Goal: Task Accomplishment & Management: Manage account settings

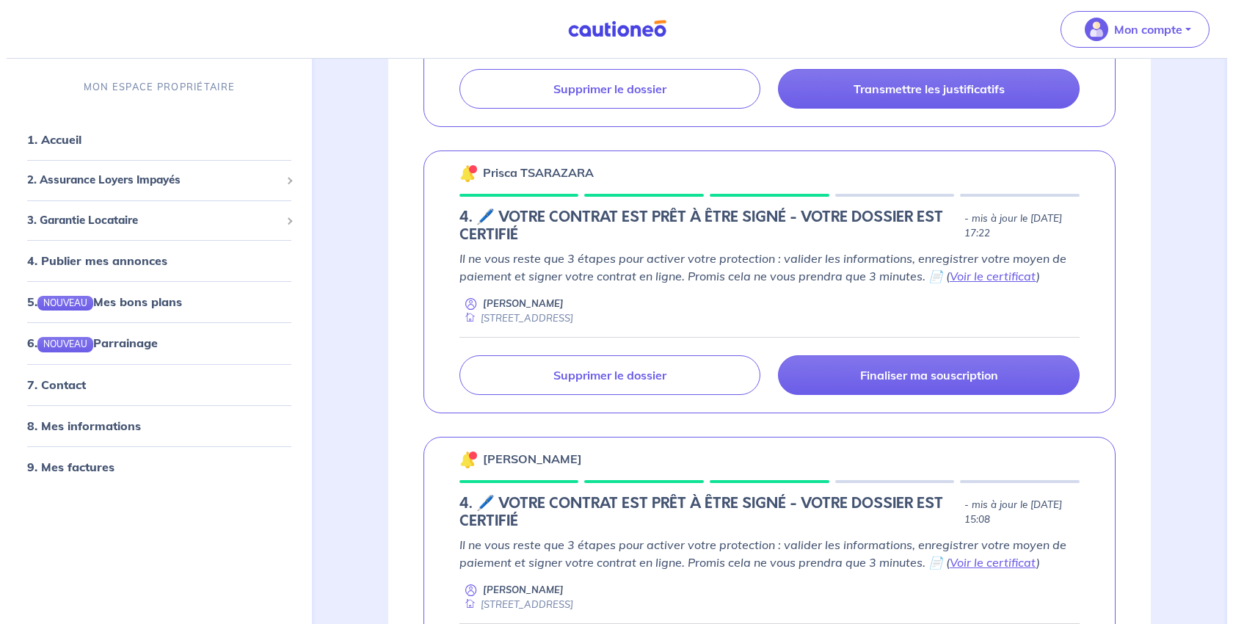
scroll to position [1468, 0]
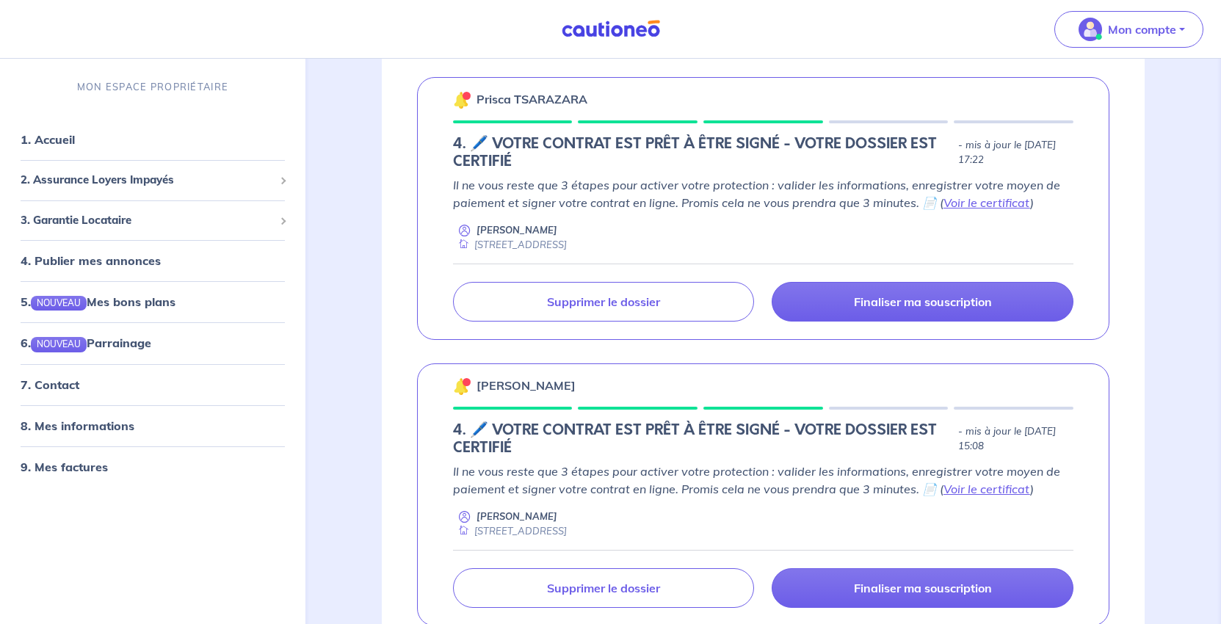
click at [651, 23] on p "Supprimer le dossier" at bounding box center [603, 15] width 113 height 15
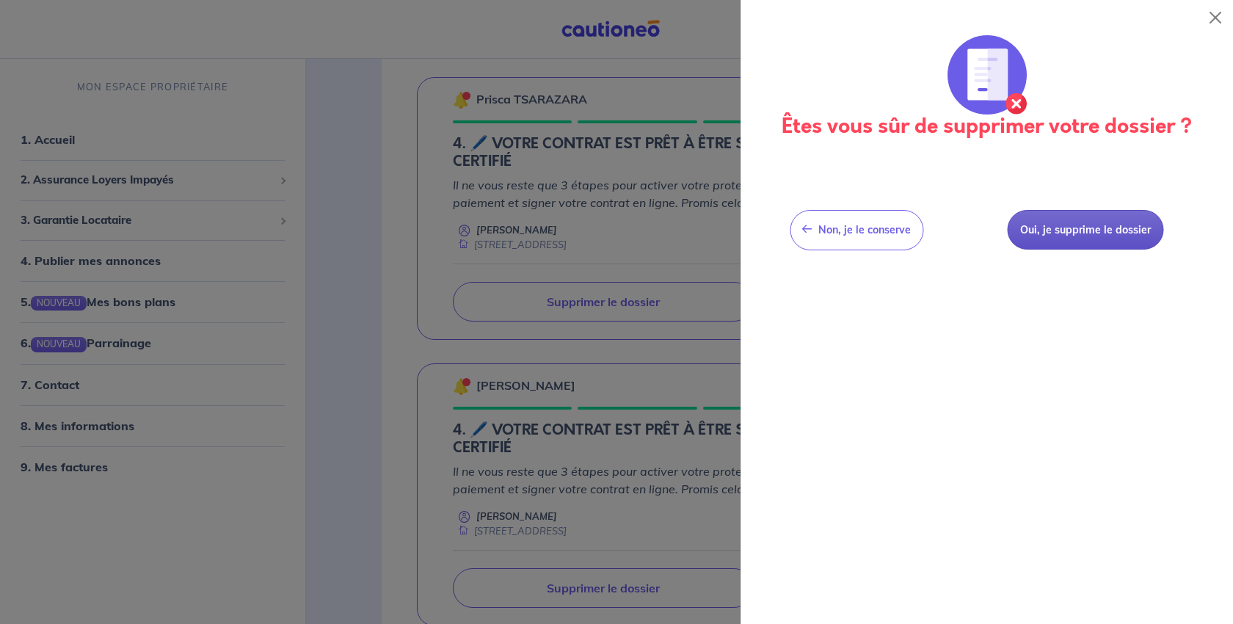
click at [1090, 250] on button "Oui, je supprime le dossier" at bounding box center [1085, 230] width 156 height 40
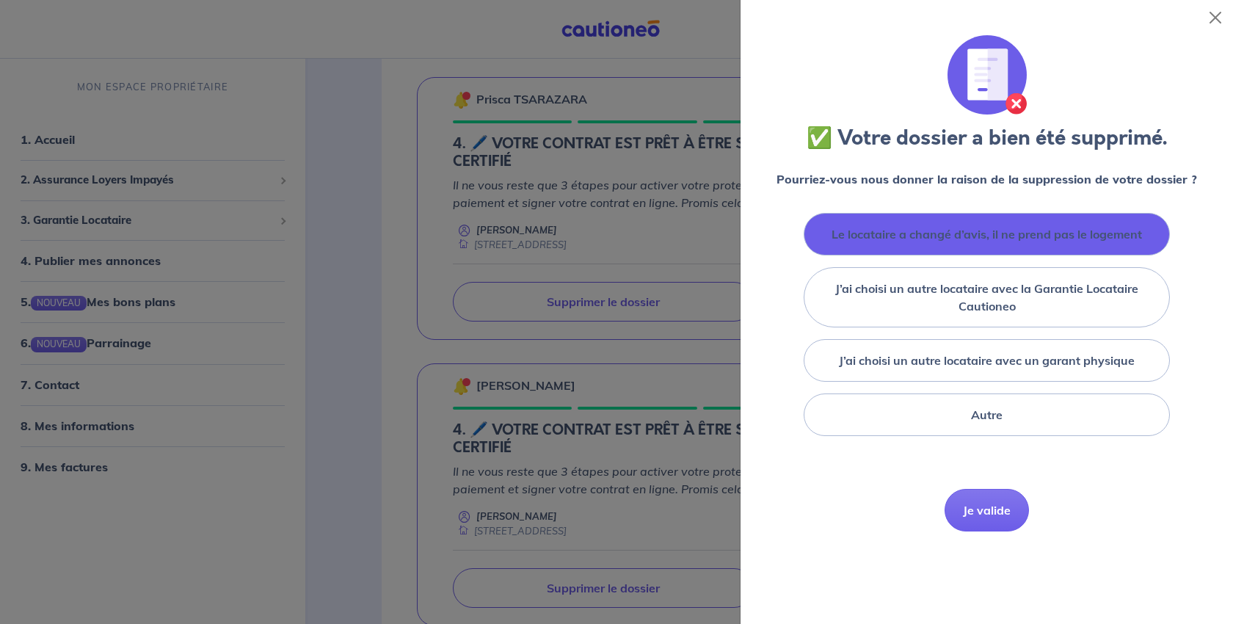
click at [970, 243] on label "Le locataire a changé d’avis, il ne prend pas le logement" at bounding box center [987, 234] width 311 height 18
click at [0, 0] on input "Le locataire a changé d’avis, il ne prend pas le logement" at bounding box center [0, 0] width 0 height 0
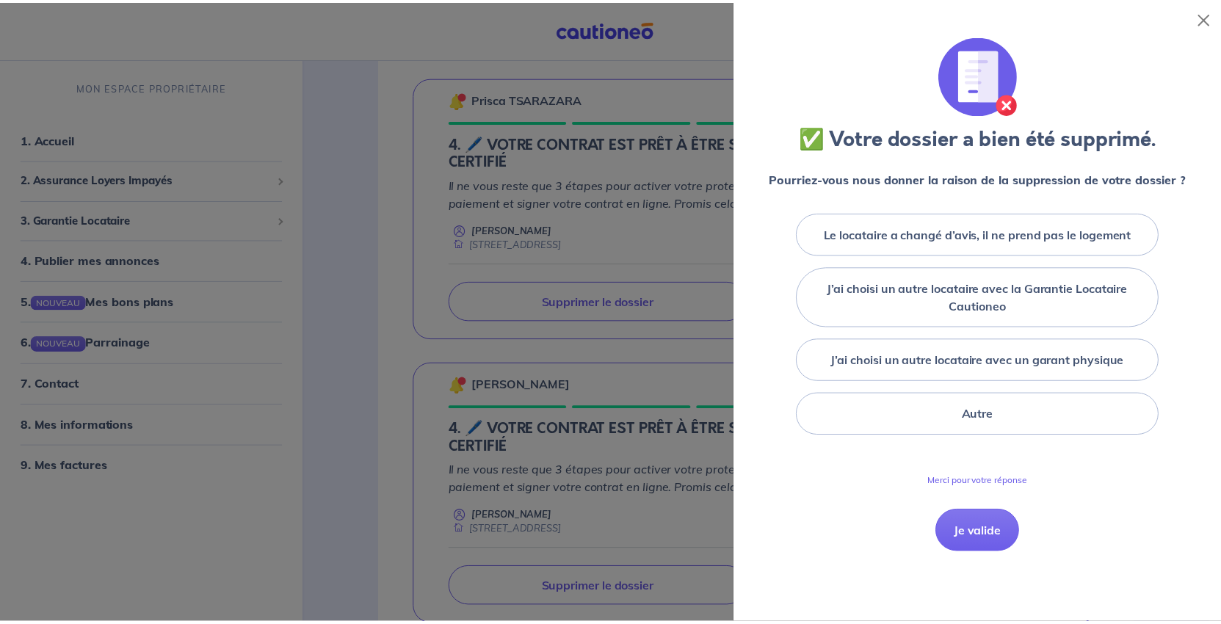
scroll to position [220, 0]
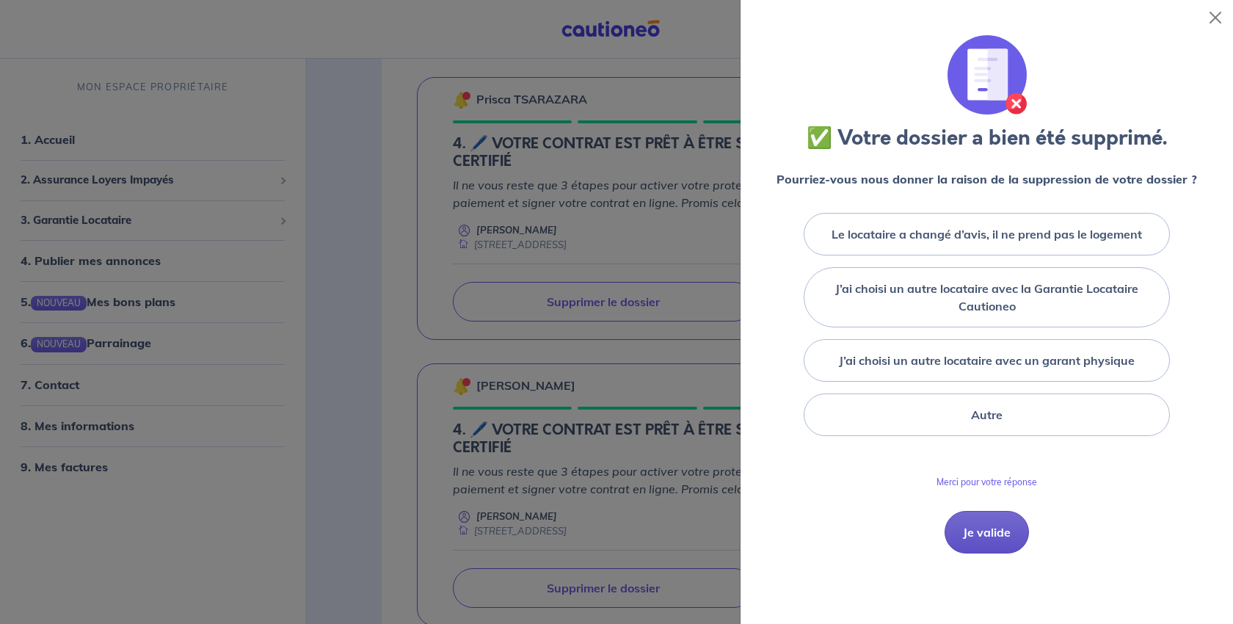
click at [955, 520] on button "Je valide" at bounding box center [987, 532] width 84 height 43
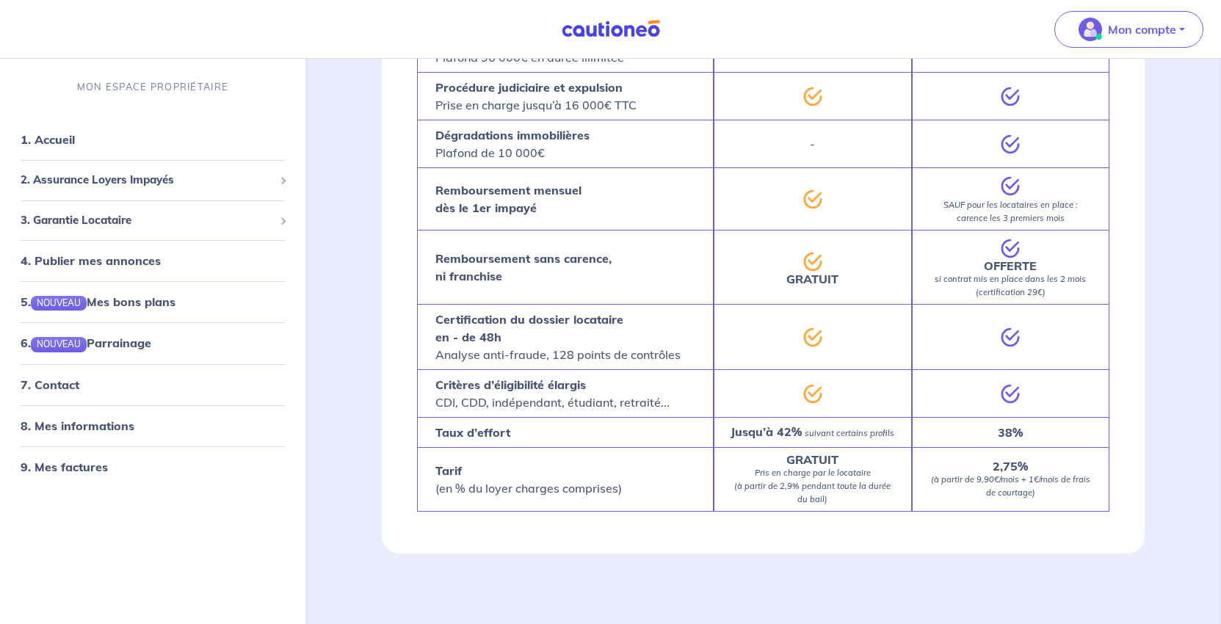
scroll to position [2716, 0]
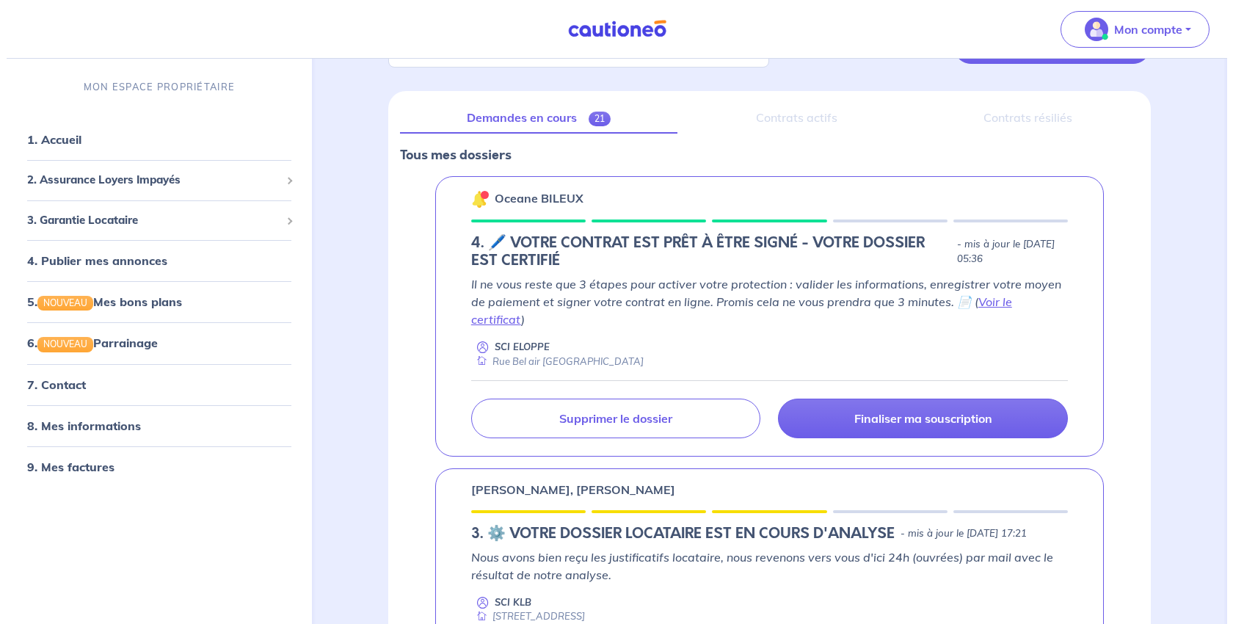
scroll to position [220, 0]
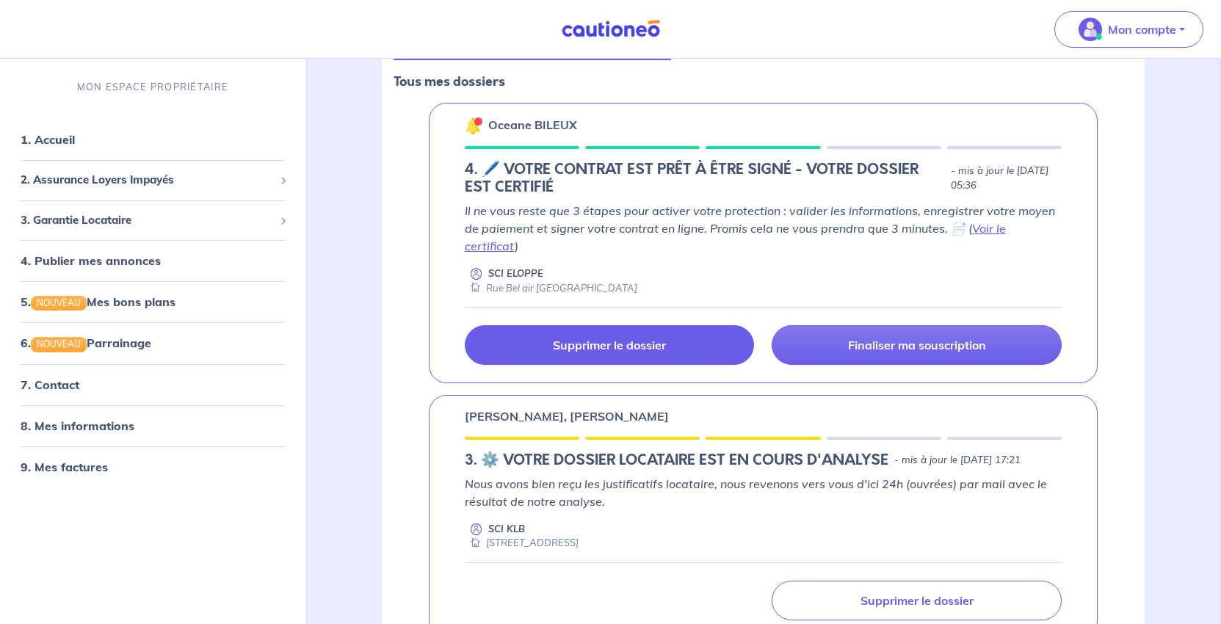
click at [651, 352] on p "Supprimer le dossier" at bounding box center [609, 345] width 113 height 15
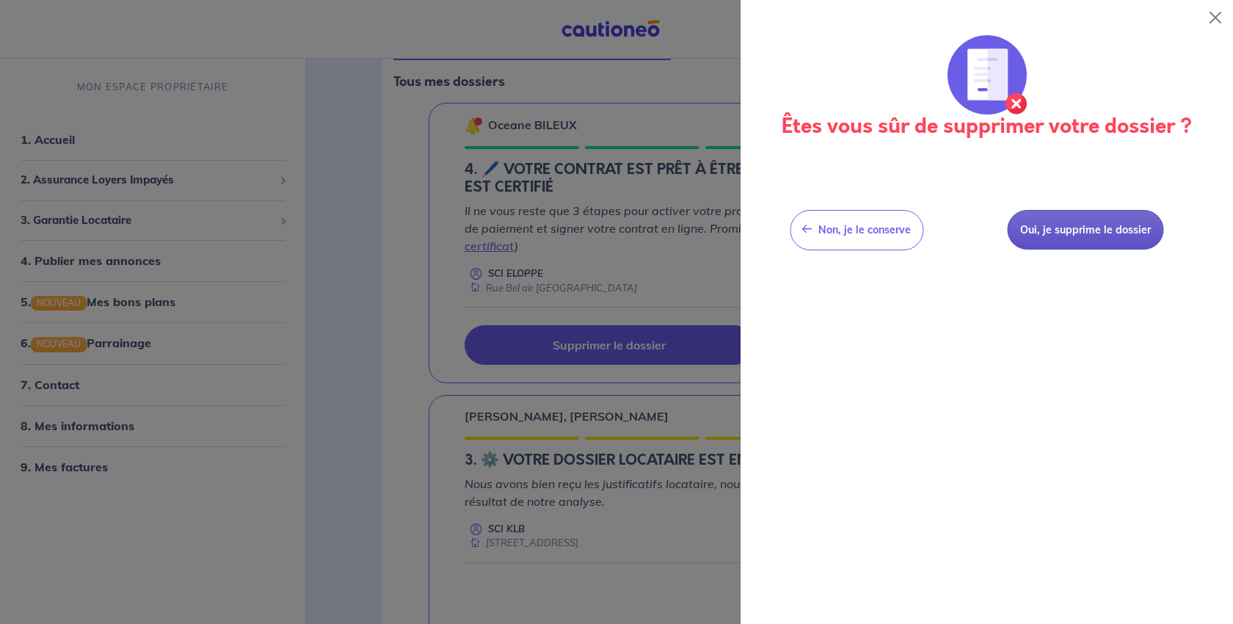
click at [1094, 250] on button "Oui, je supprime le dossier" at bounding box center [1085, 230] width 156 height 40
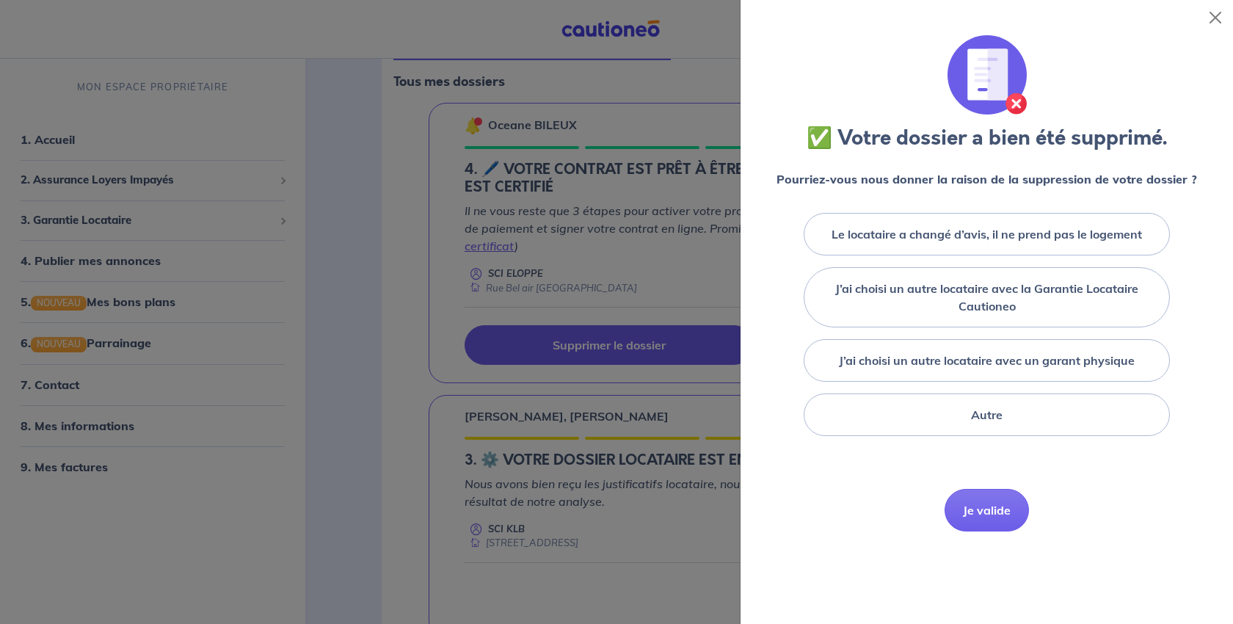
scroll to position [147, 0]
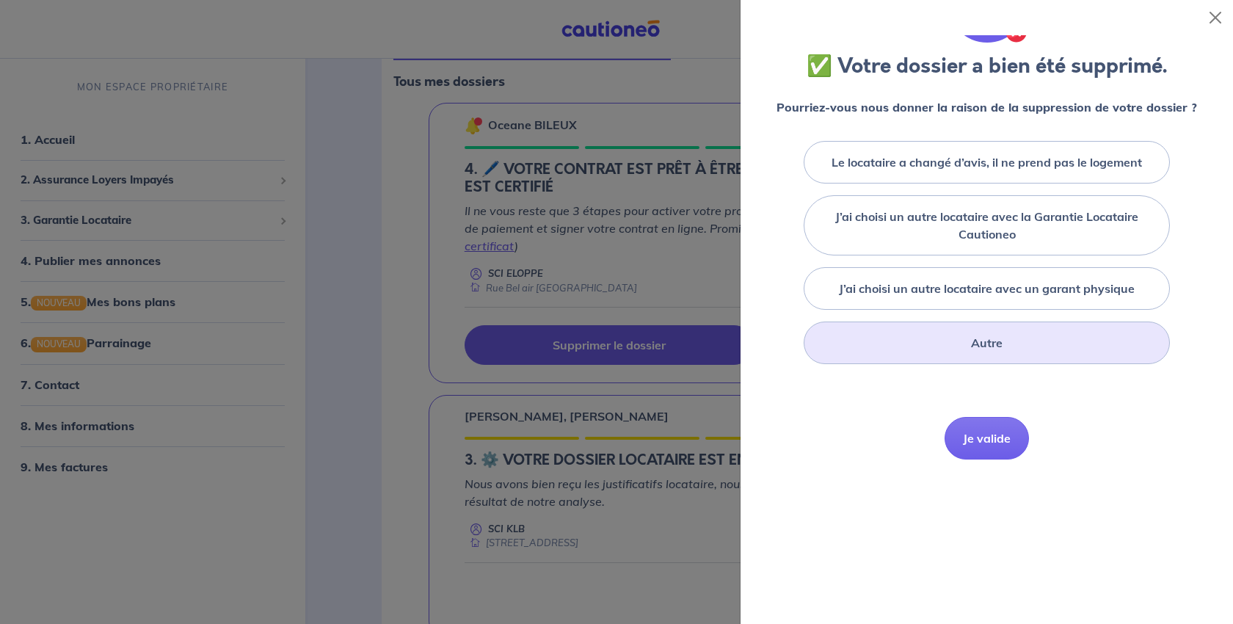
click at [995, 364] on div "Autre" at bounding box center [987, 343] width 366 height 43
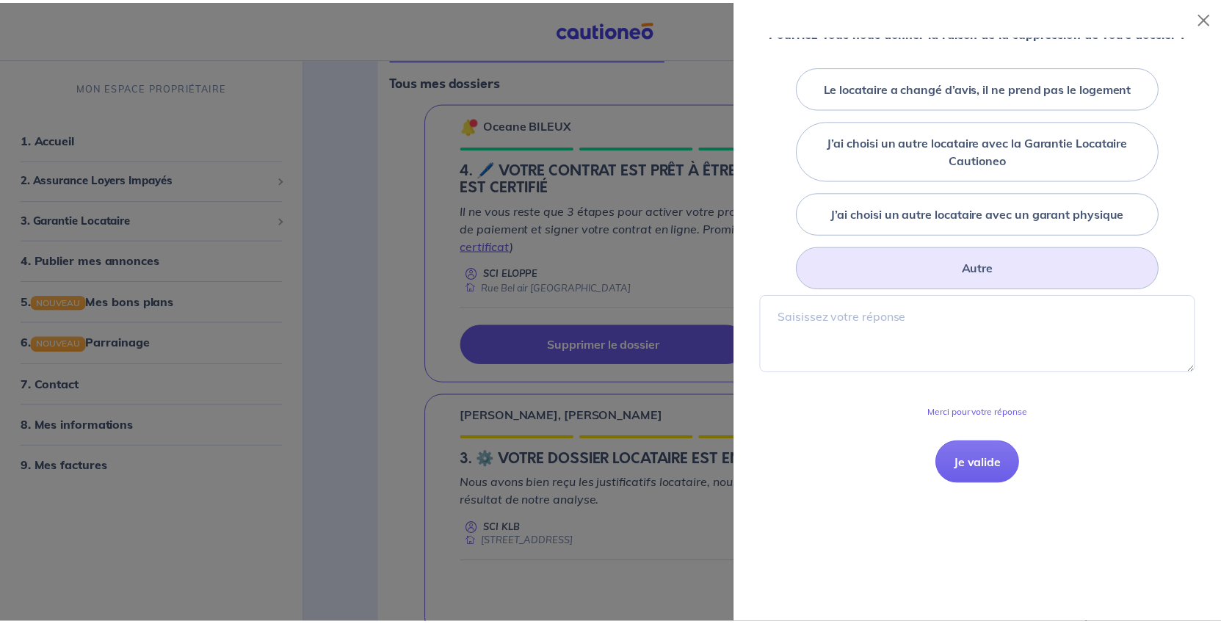
scroll to position [367, 0]
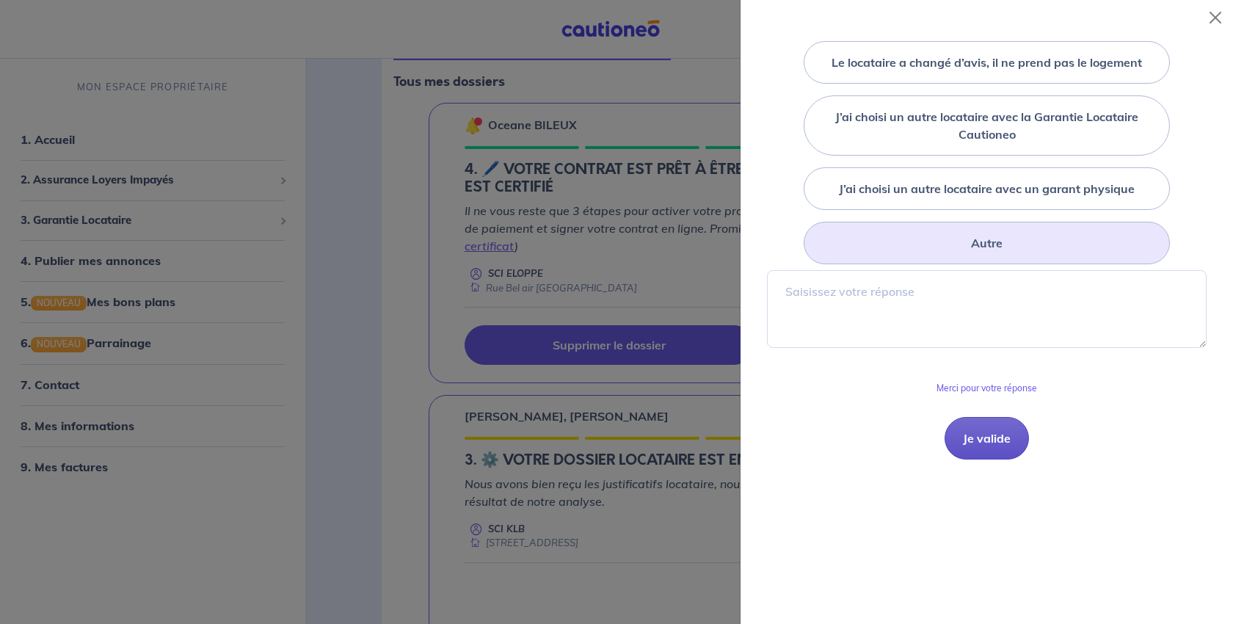
click at [982, 460] on button "Je valide" at bounding box center [987, 438] width 84 height 43
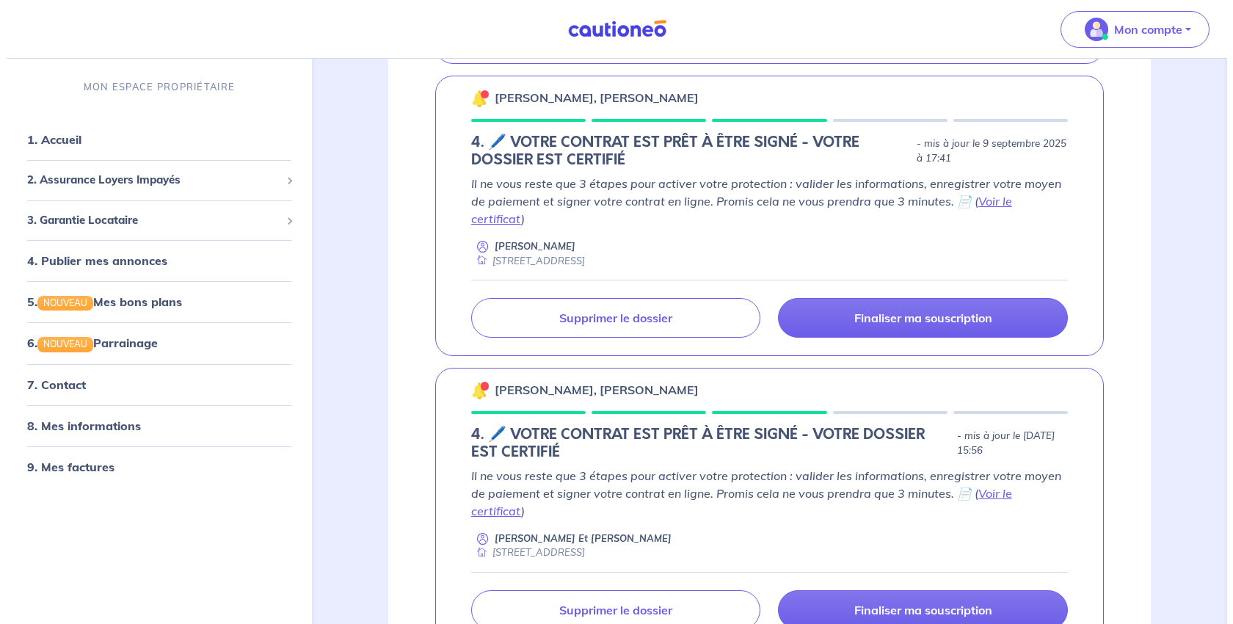
scroll to position [2056, 0]
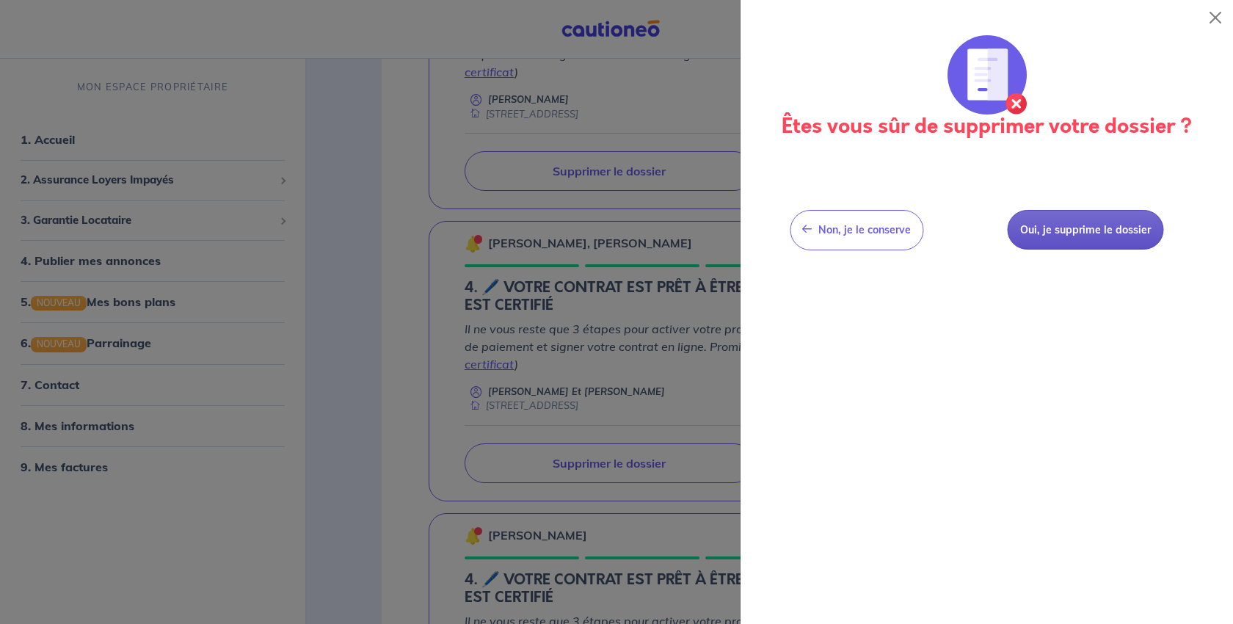
click at [1083, 250] on button "Oui, je supprime le dossier" at bounding box center [1085, 230] width 156 height 40
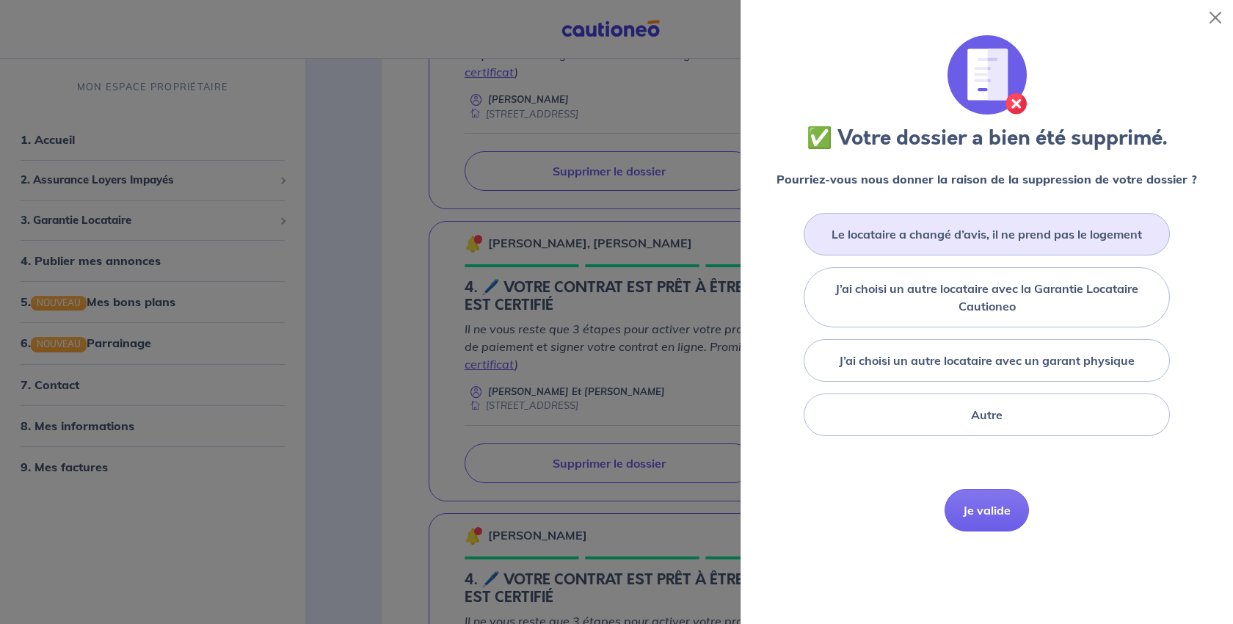
click at [1089, 243] on label "Le locataire a changé d’avis, il ne prend pas le logement" at bounding box center [987, 234] width 311 height 18
click at [0, 0] on input "Le locataire a changé d’avis, il ne prend pas le logement" at bounding box center [0, 0] width 0 height 0
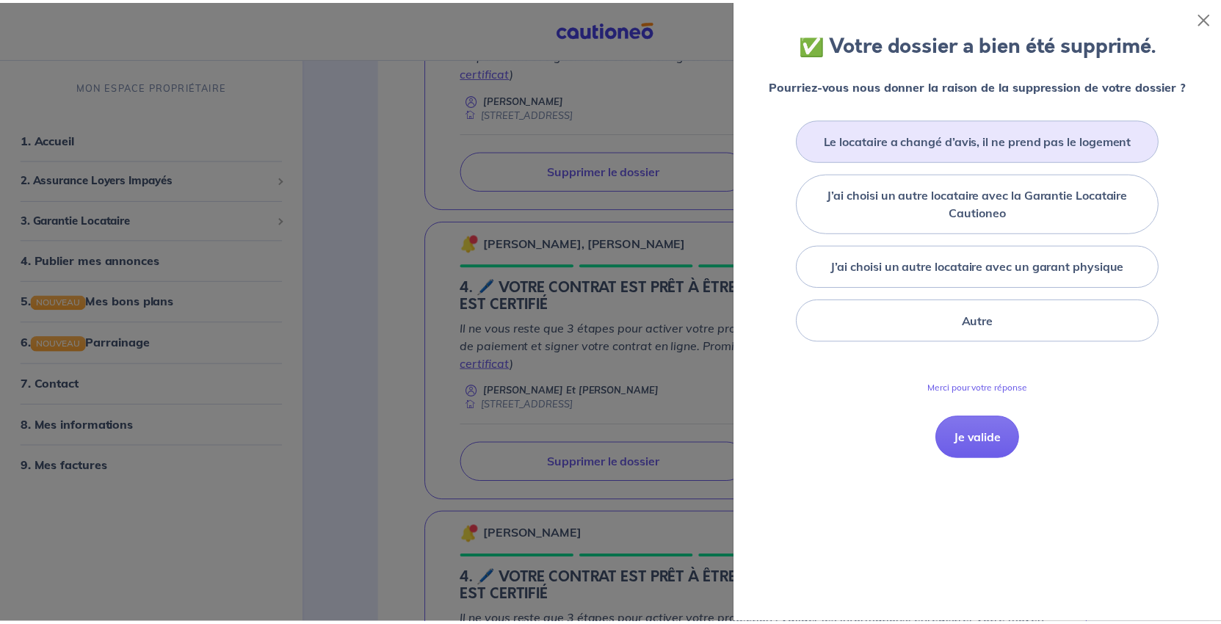
scroll to position [294, 0]
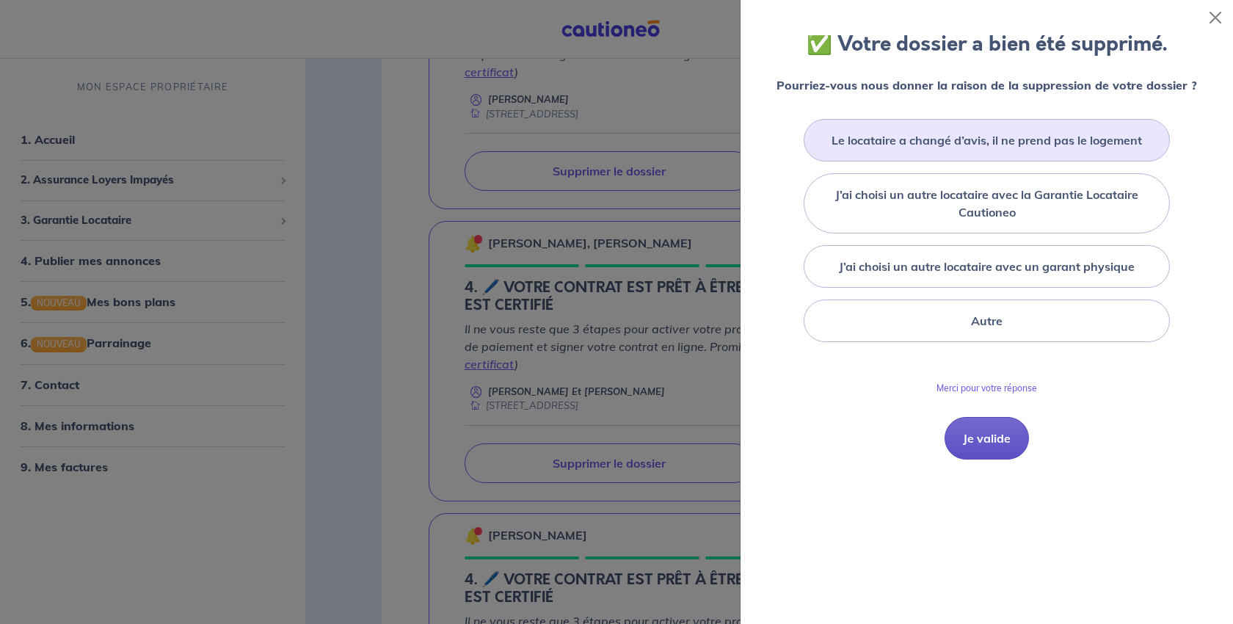
click at [1001, 460] on button "Je valide" at bounding box center [987, 438] width 84 height 43
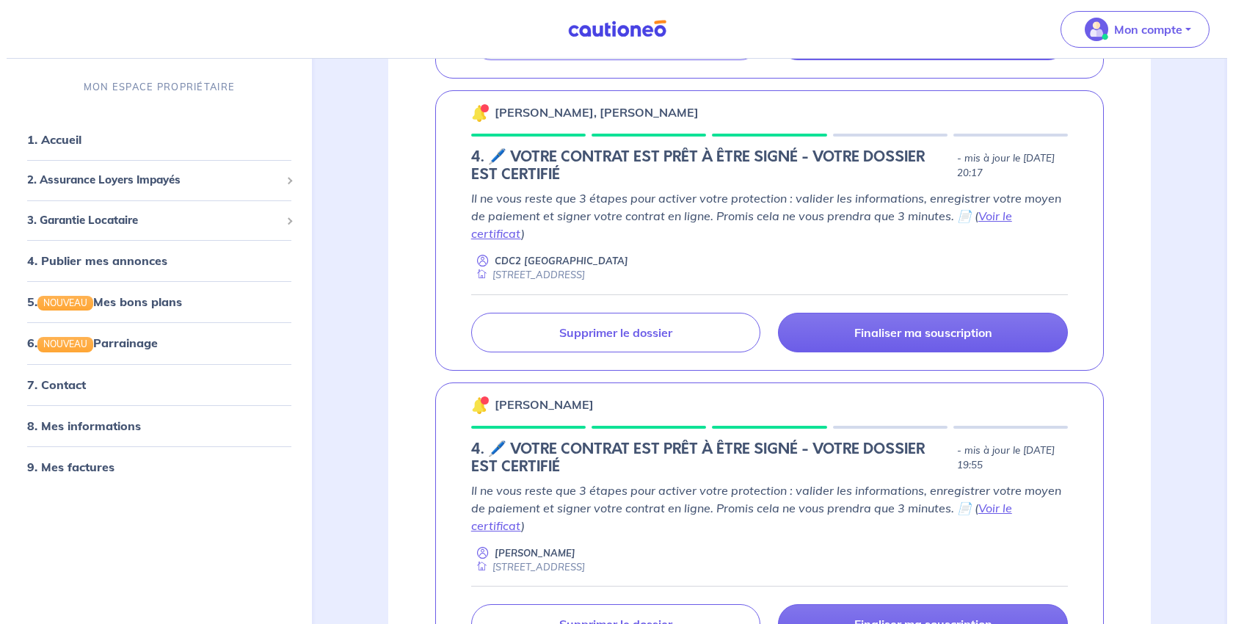
scroll to position [2790, 0]
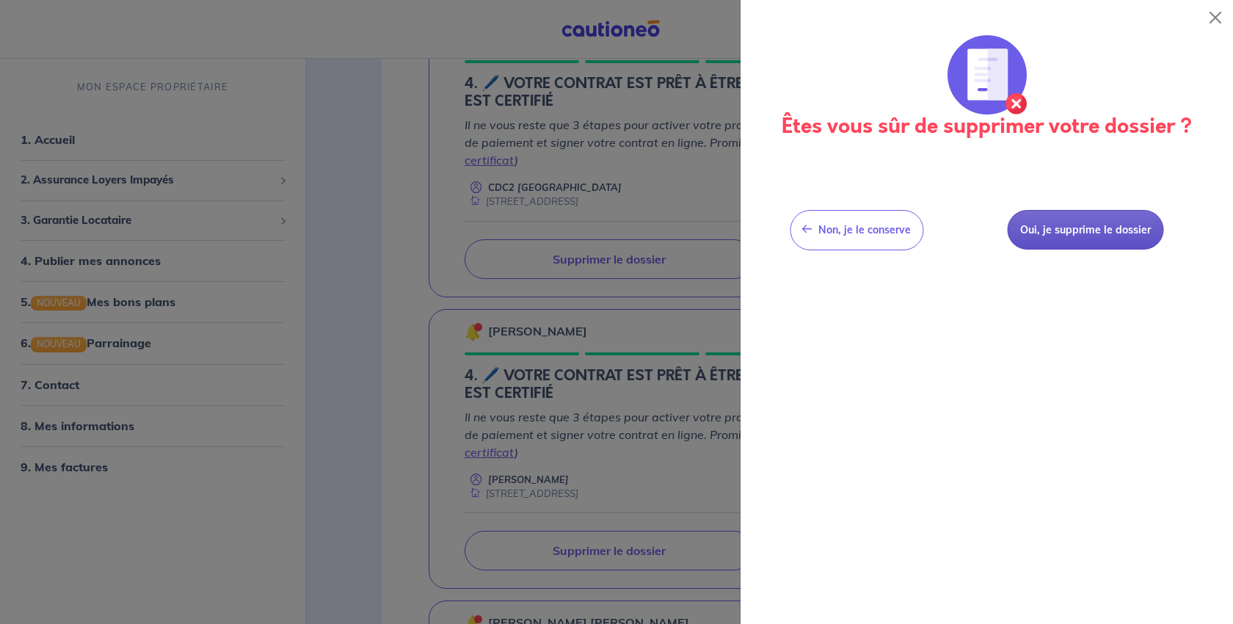
click at [1089, 250] on button "Oui, je supprime le dossier" at bounding box center [1085, 230] width 156 height 40
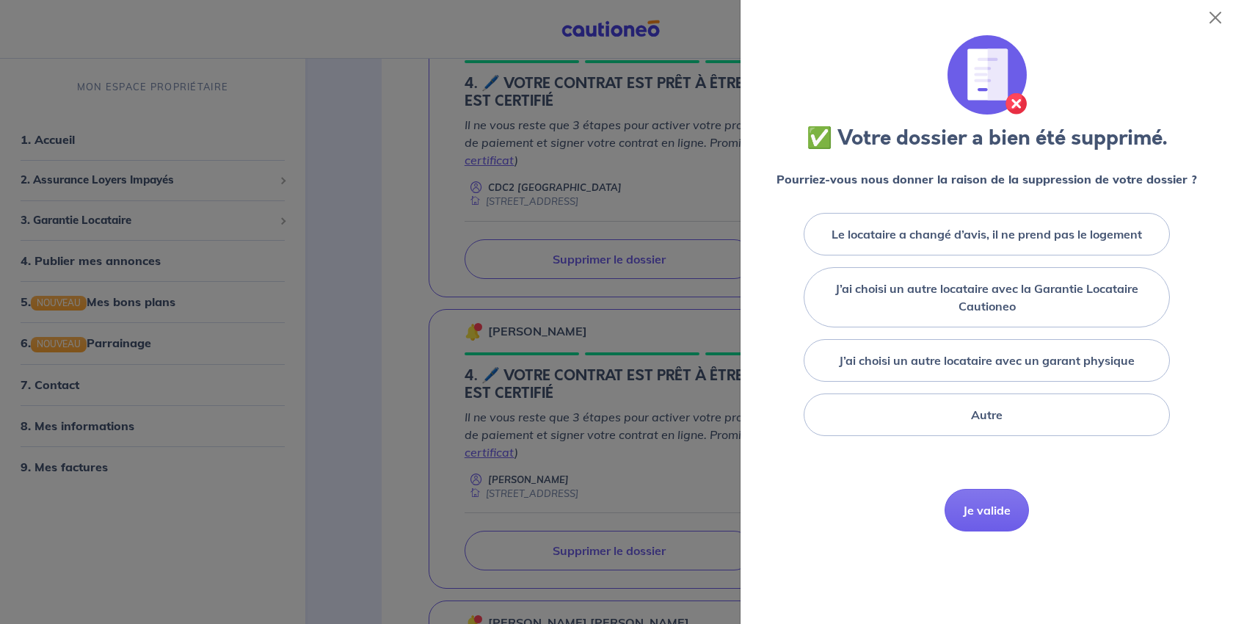
scroll to position [73, 0]
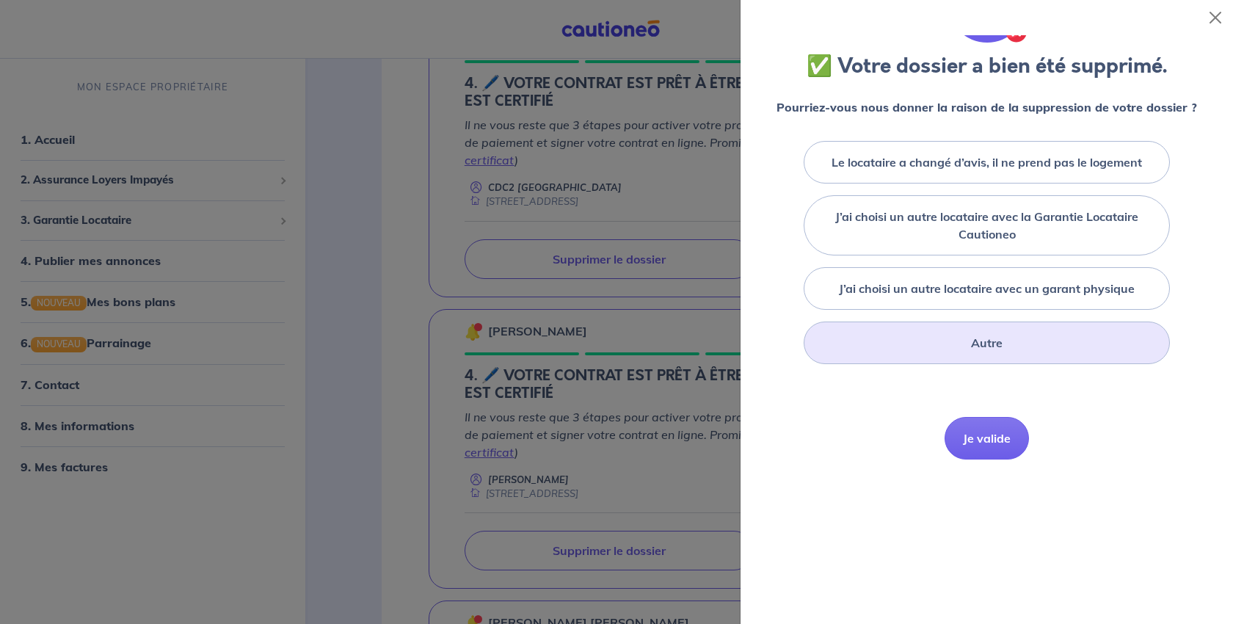
click at [987, 352] on label "Autre" at bounding box center [987, 343] width 32 height 18
click at [0, 0] on input "Autre" at bounding box center [0, 0] width 0 height 0
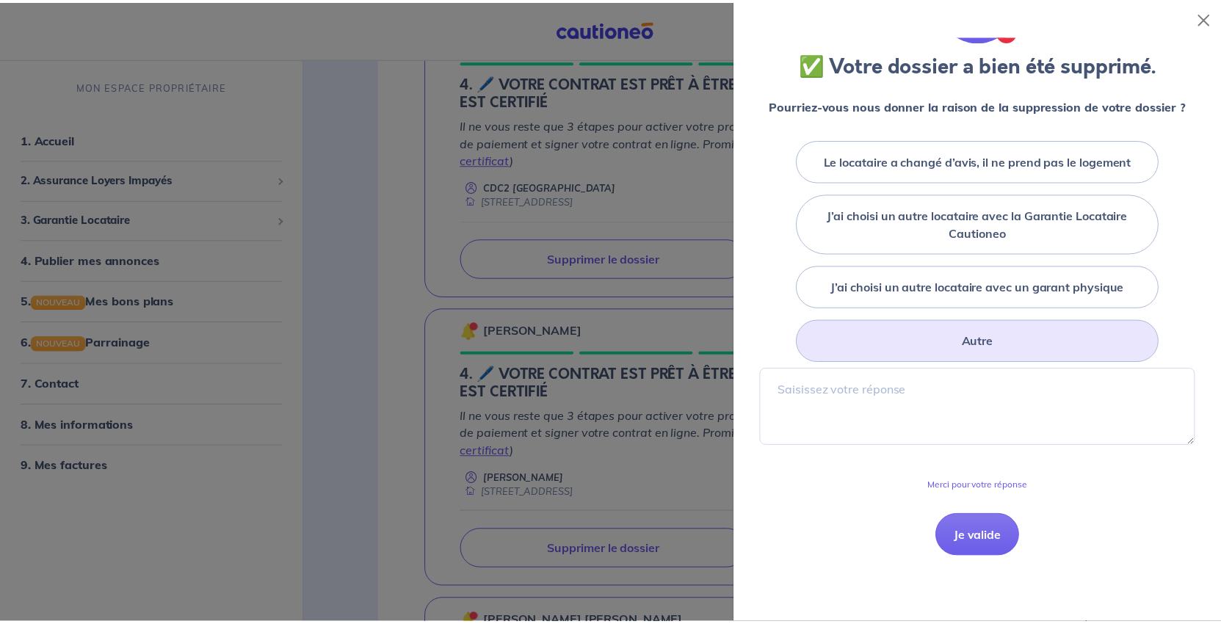
scroll to position [294, 0]
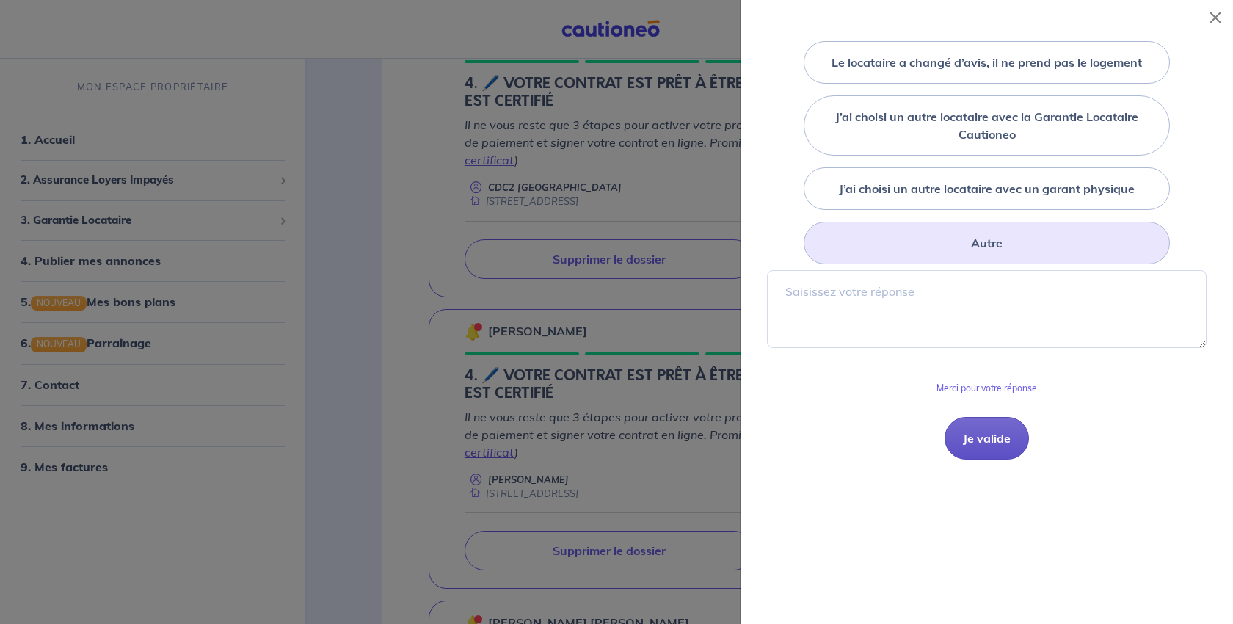
click at [988, 460] on button "Je valide" at bounding box center [987, 438] width 84 height 43
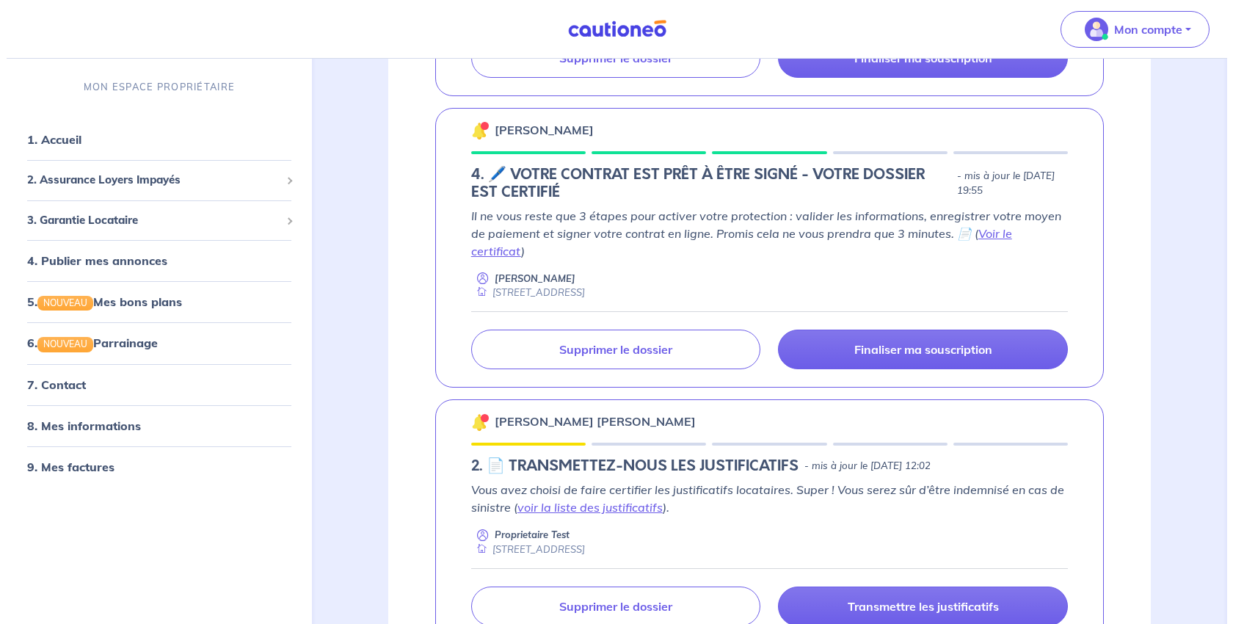
scroll to position [3010, 0]
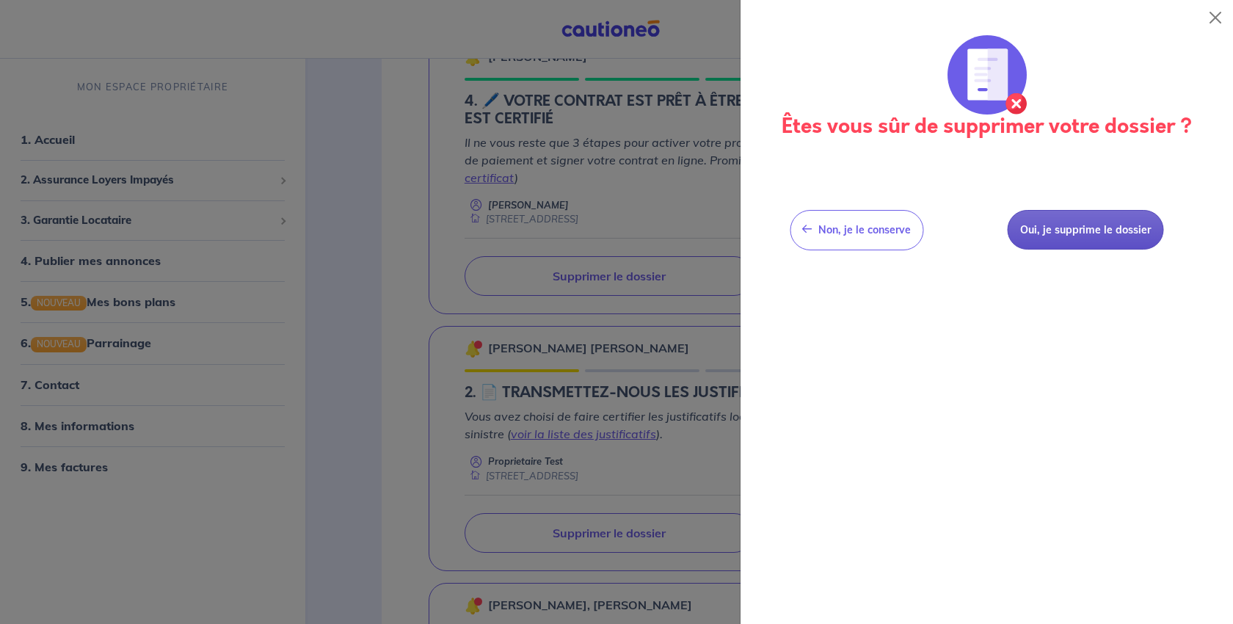
click at [1087, 250] on button "Oui, je supprime le dossier" at bounding box center [1085, 230] width 156 height 40
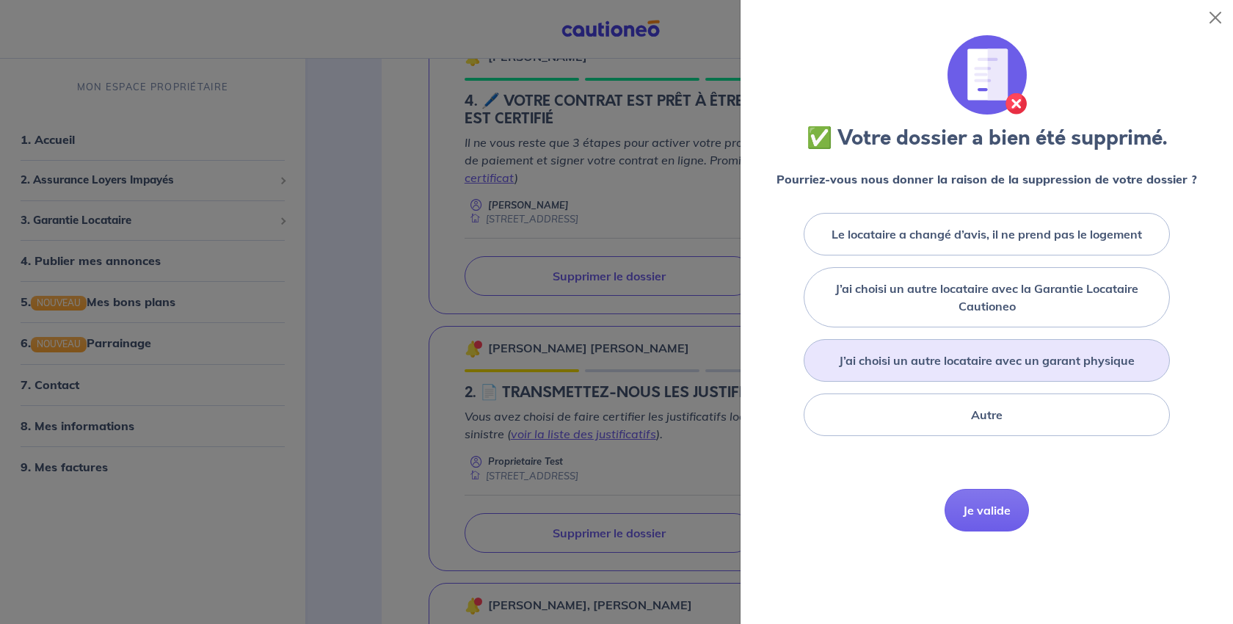
scroll to position [147, 0]
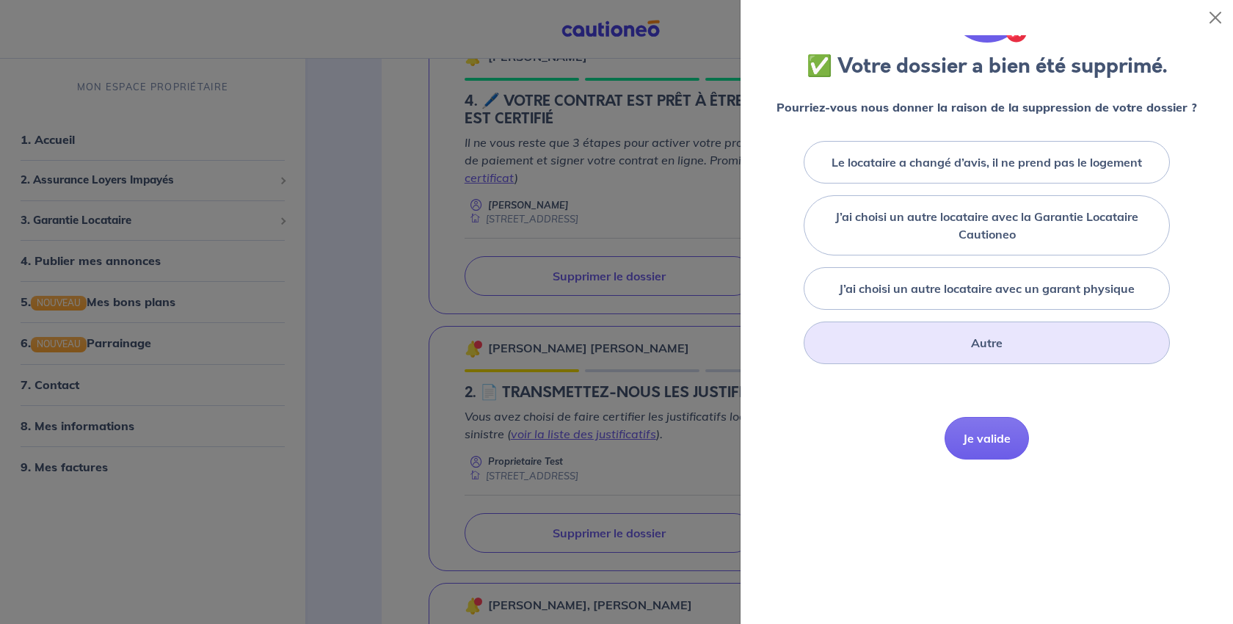
click at [1009, 364] on div "Autre" at bounding box center [987, 343] width 366 height 43
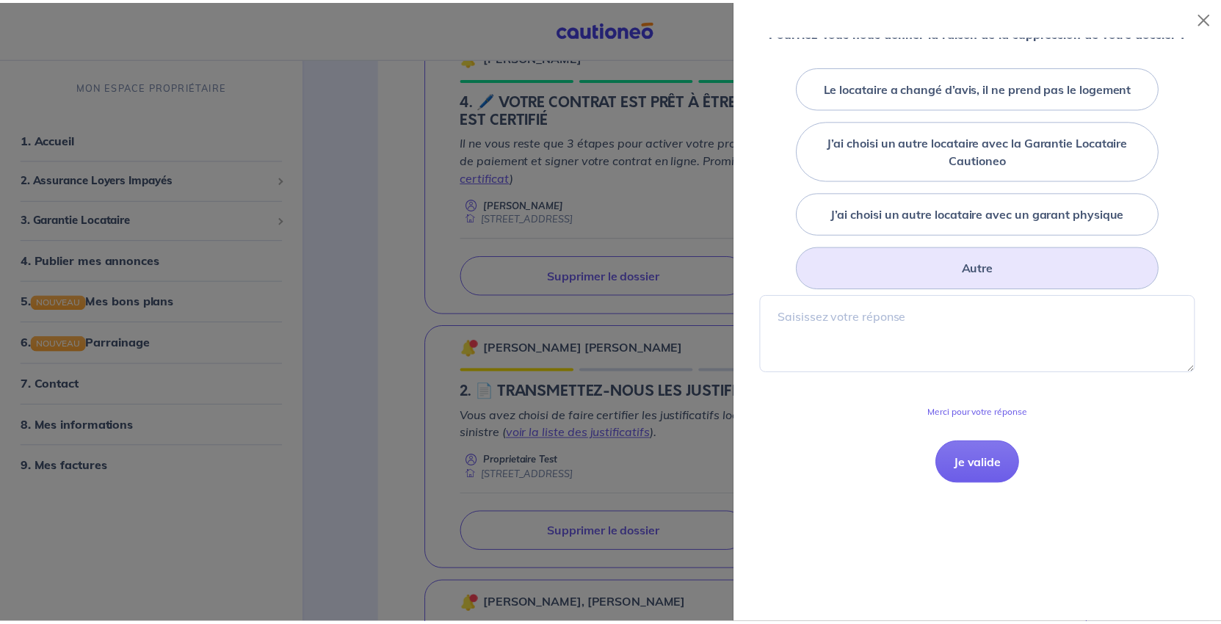
scroll to position [294, 0]
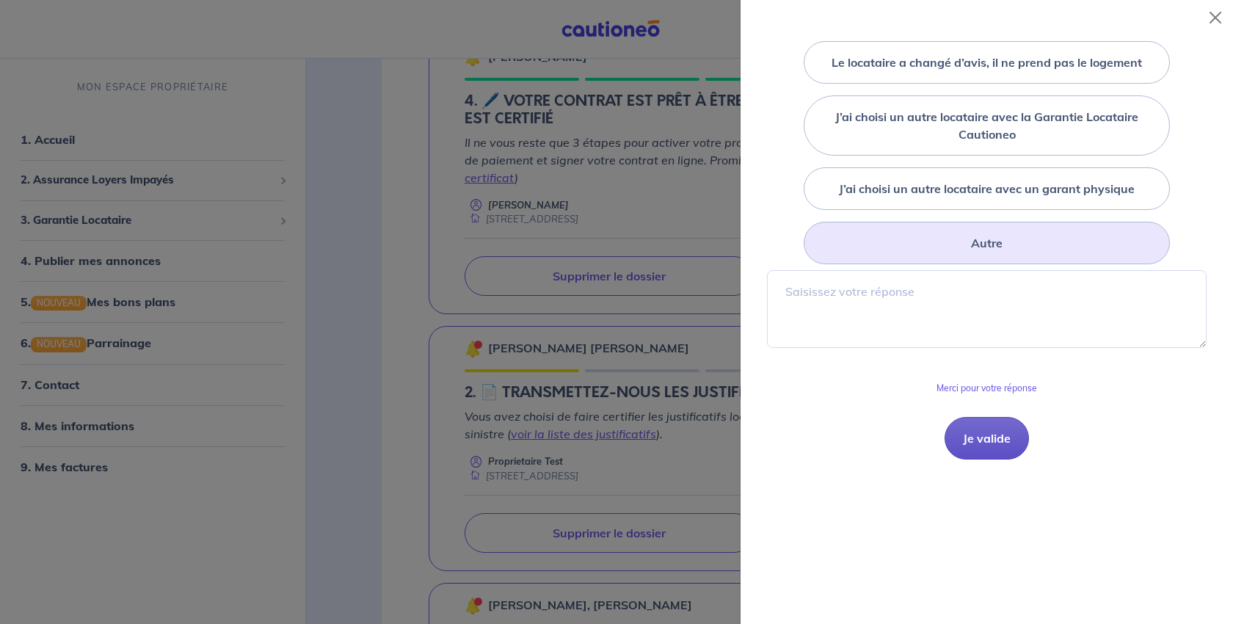
click at [1002, 460] on button "Je valide" at bounding box center [987, 438] width 84 height 43
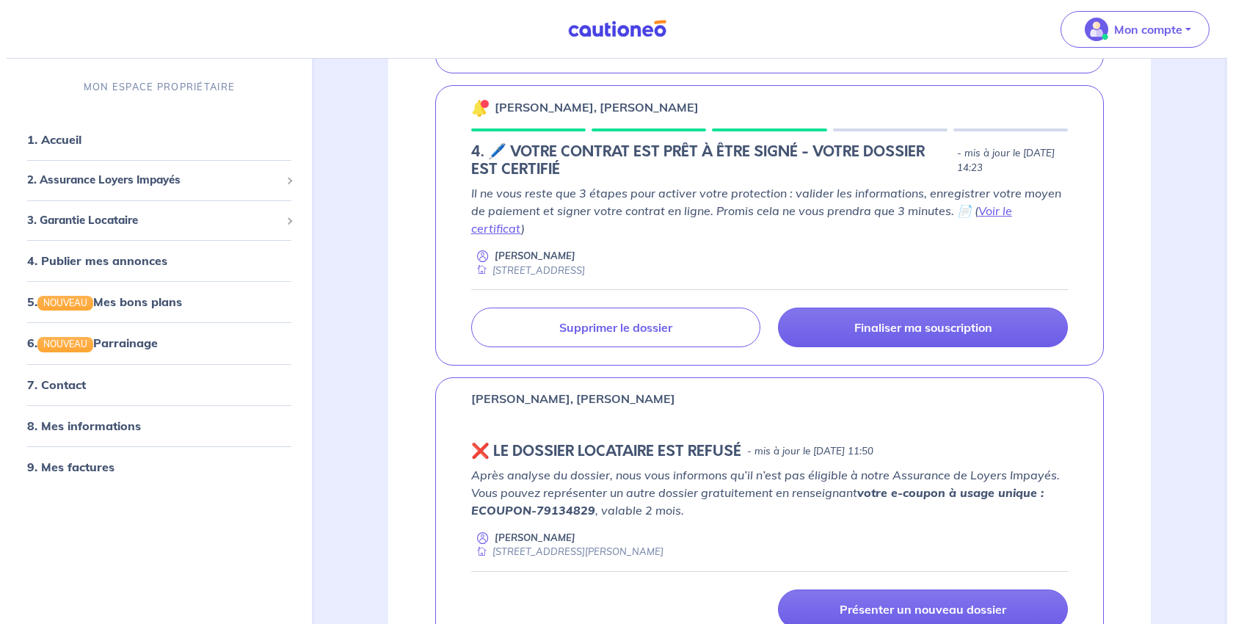
scroll to position [3891, 0]
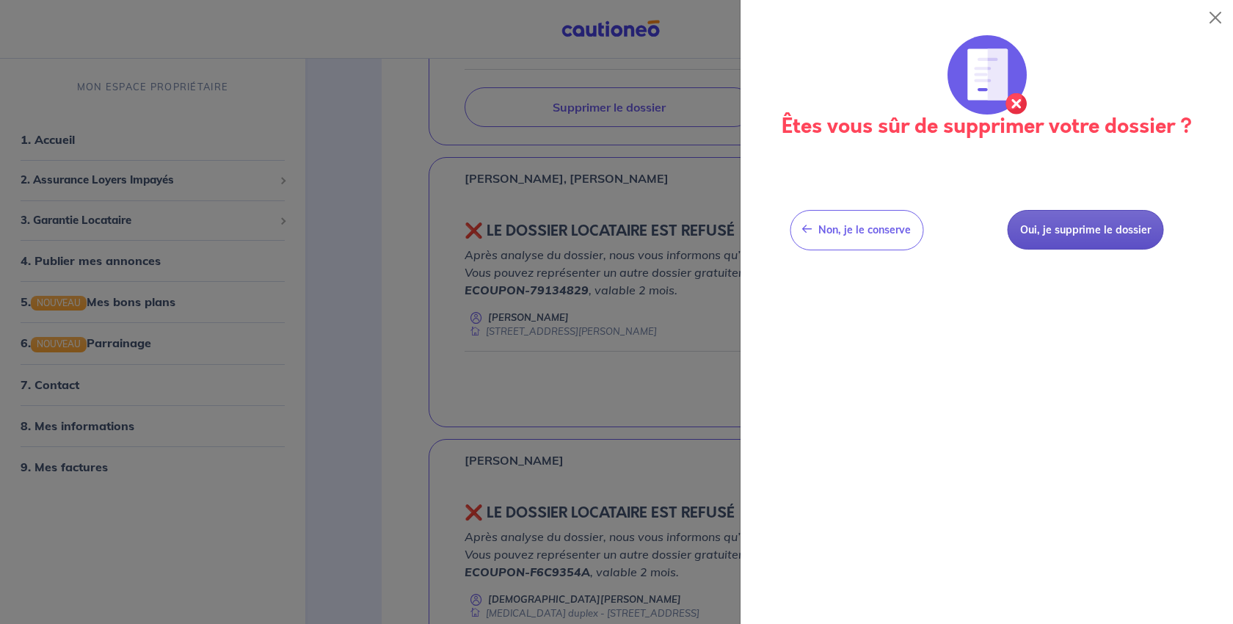
click at [1124, 250] on button "Oui, je supprime le dossier" at bounding box center [1085, 230] width 156 height 40
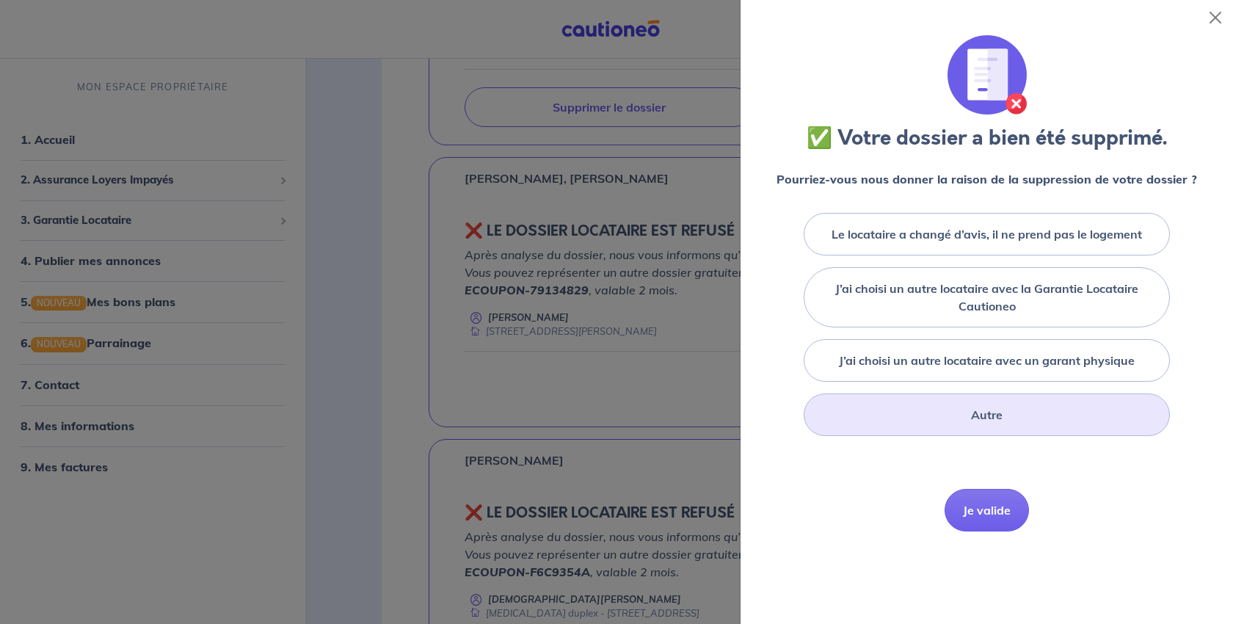
click at [1008, 436] on div "Autre" at bounding box center [987, 414] width 366 height 43
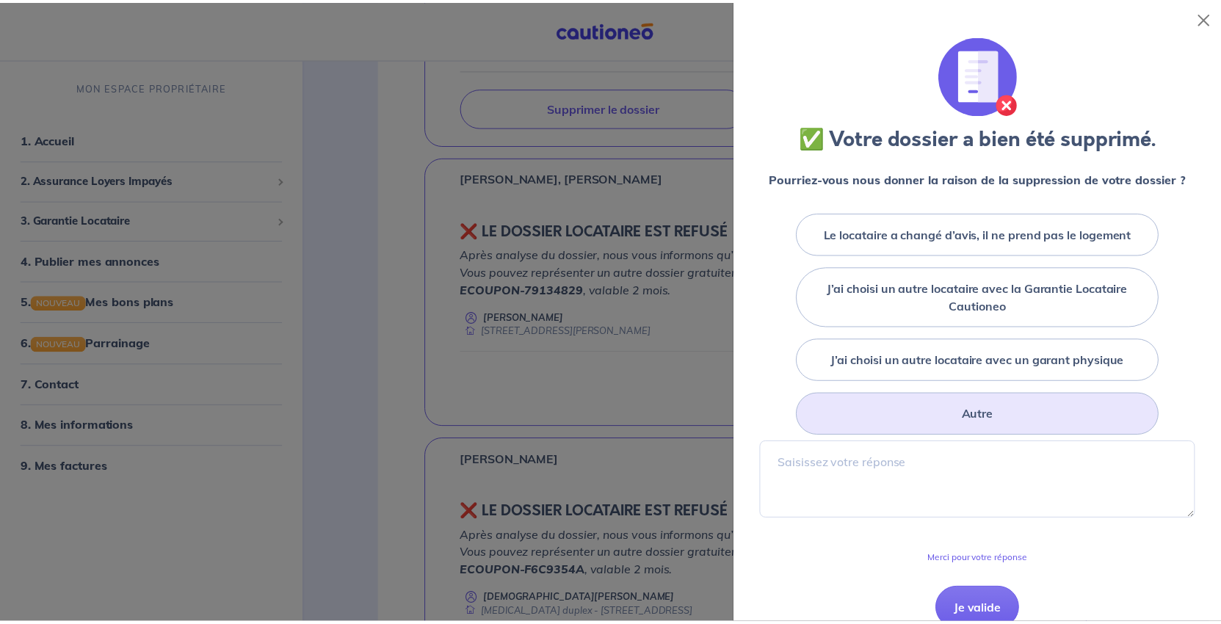
scroll to position [220, 0]
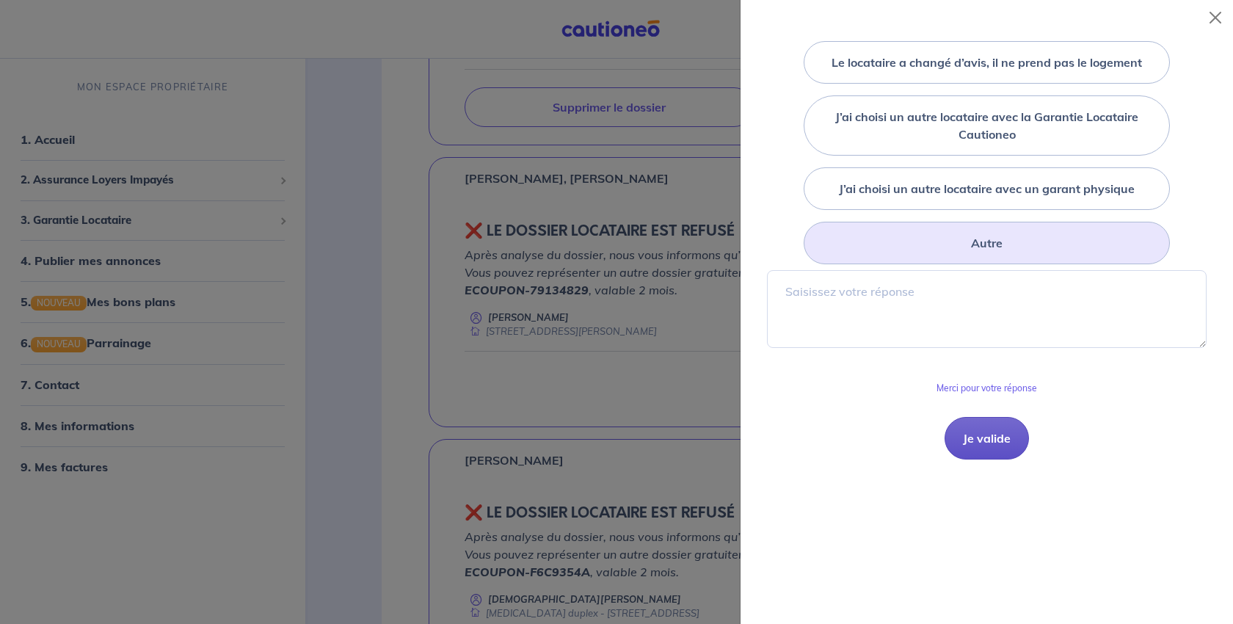
click at [997, 460] on button "Je valide" at bounding box center [987, 438] width 84 height 43
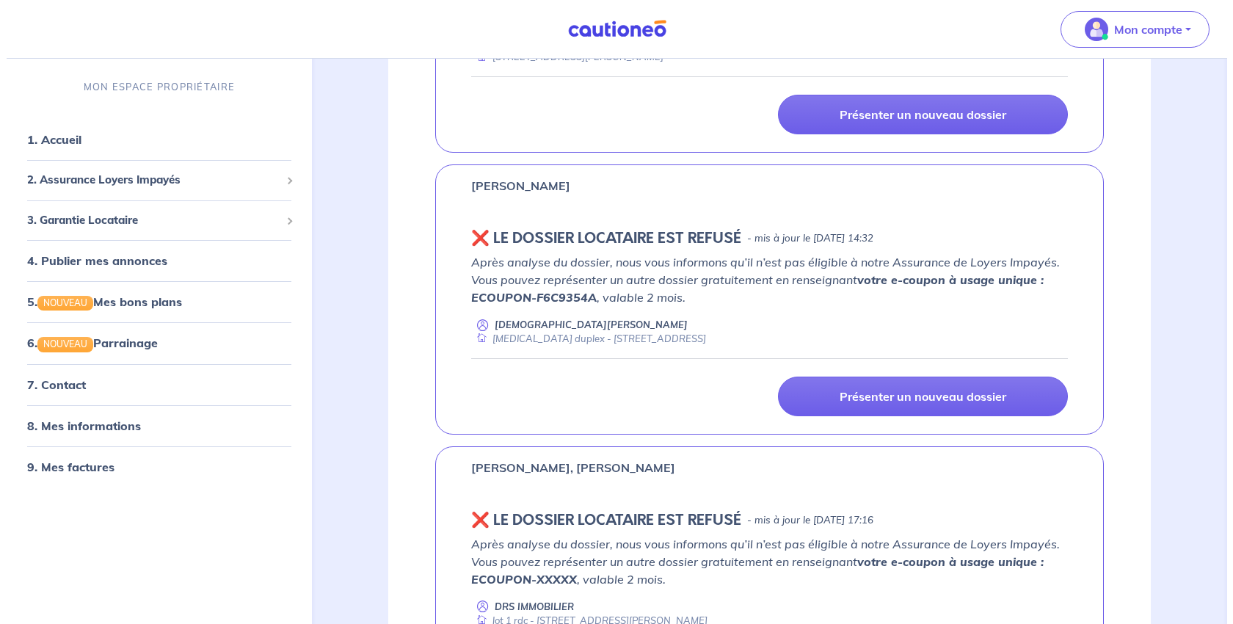
scroll to position [4185, 0]
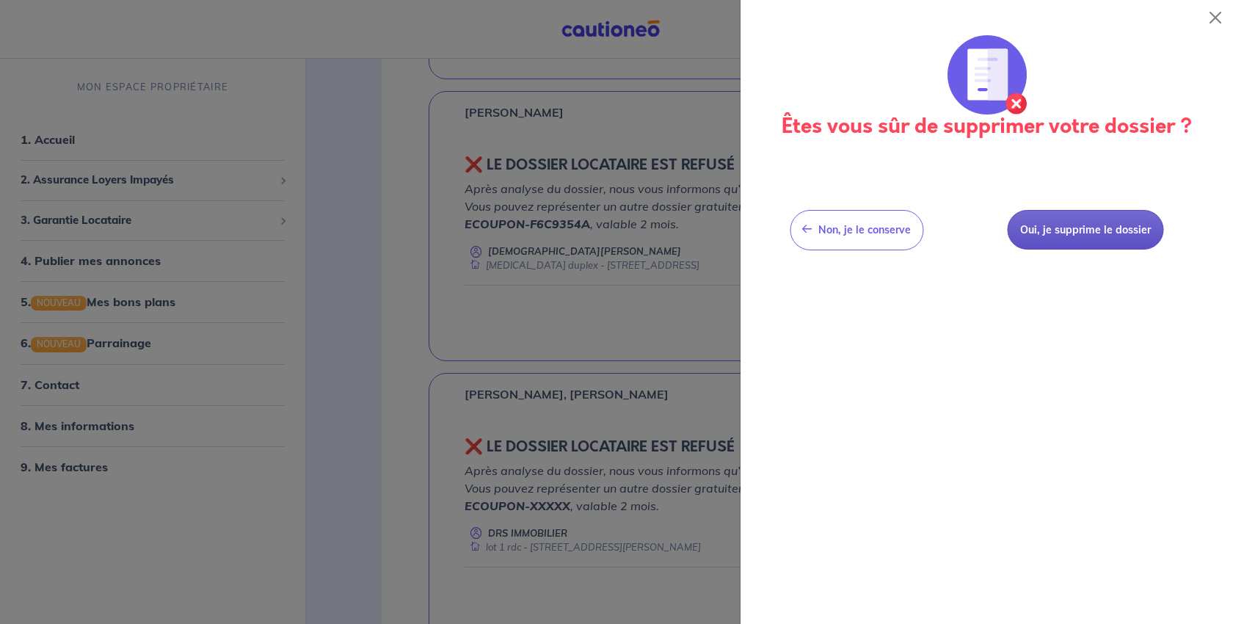
click at [1093, 250] on button "Oui, je supprime le dossier" at bounding box center [1085, 230] width 156 height 40
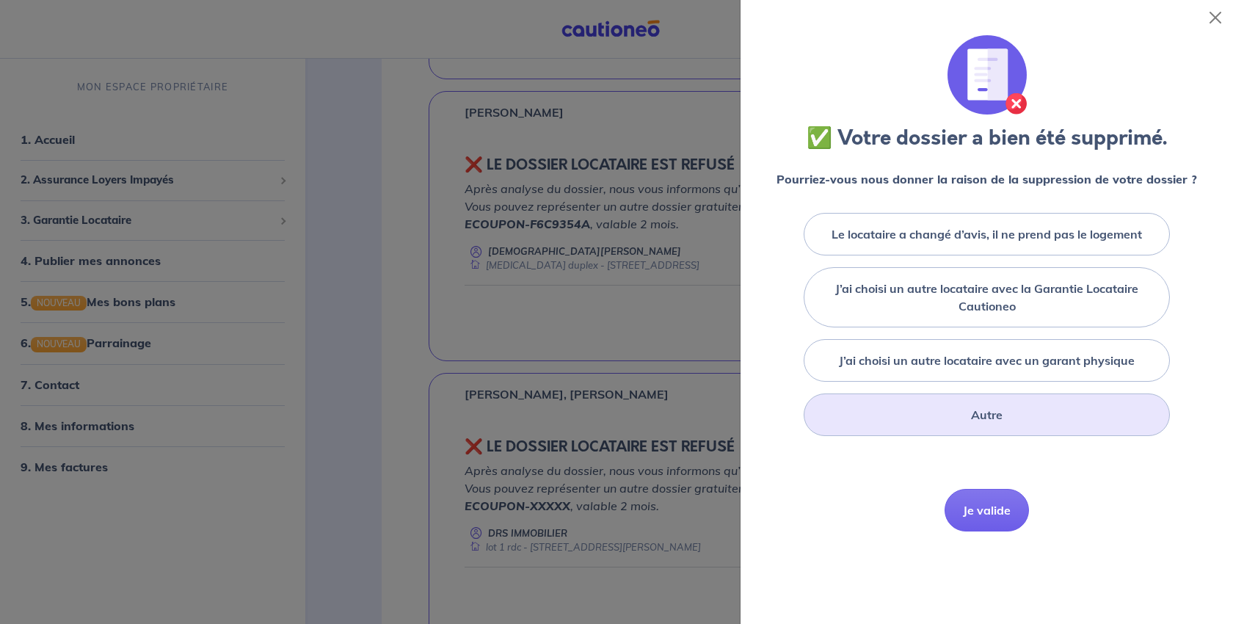
click at [998, 424] on label "Autre" at bounding box center [987, 415] width 32 height 18
click at [0, 0] on input "Autre" at bounding box center [0, 0] width 0 height 0
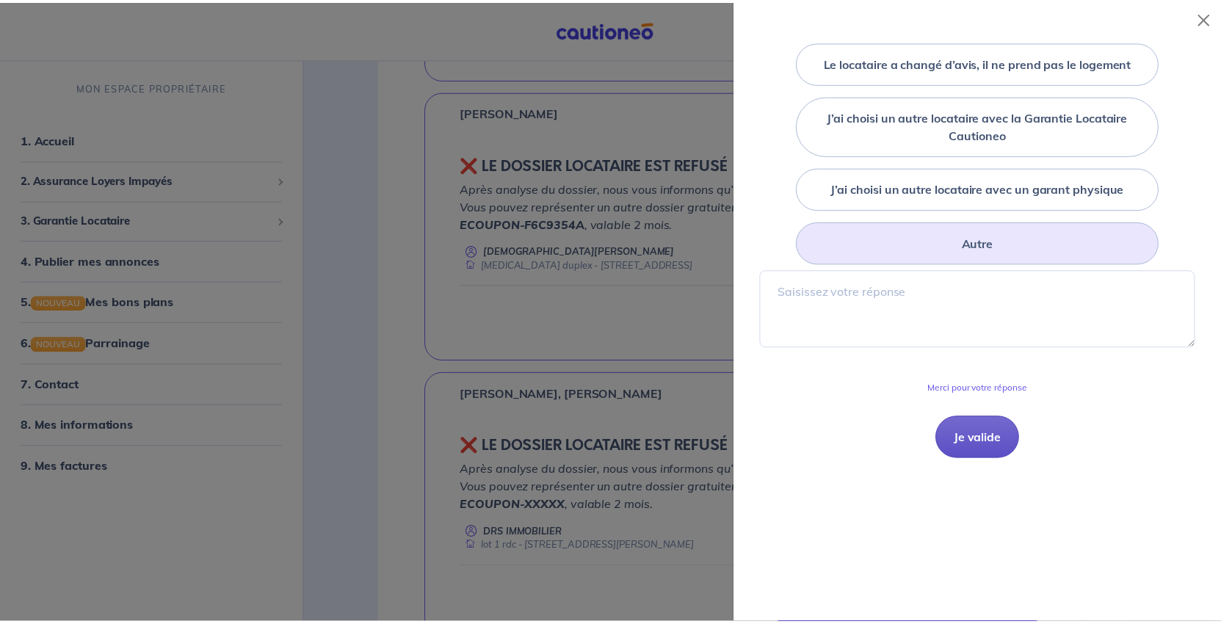
scroll to position [294, 0]
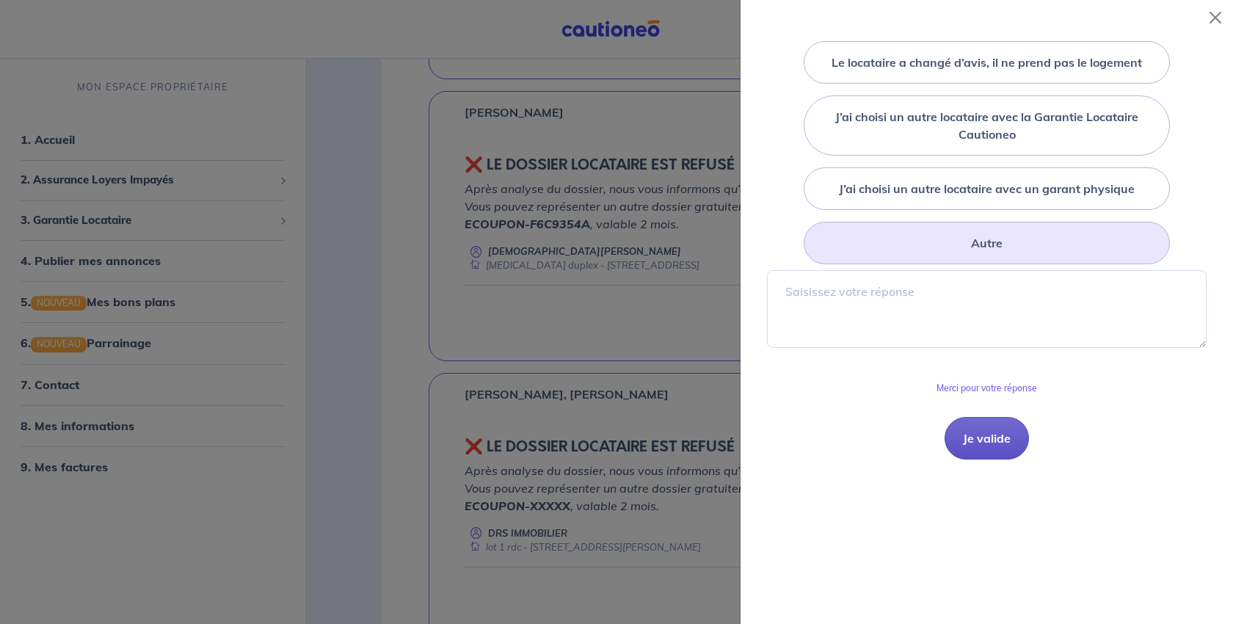
click at [982, 460] on button "Je valide" at bounding box center [987, 438] width 84 height 43
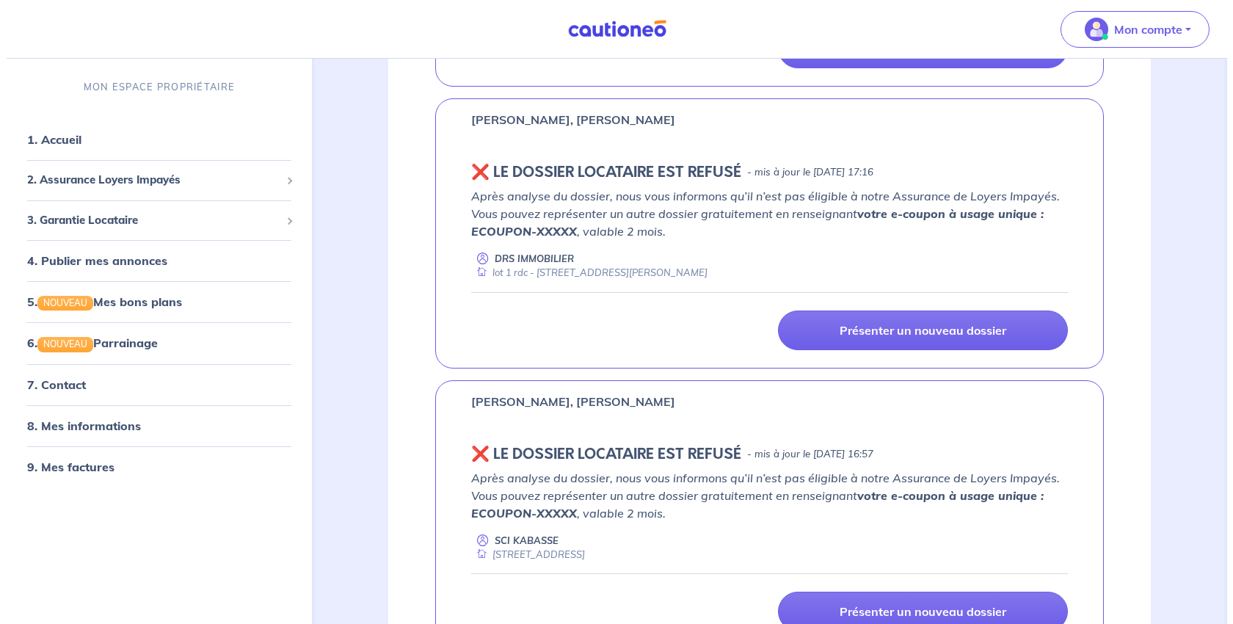
scroll to position [4552, 0]
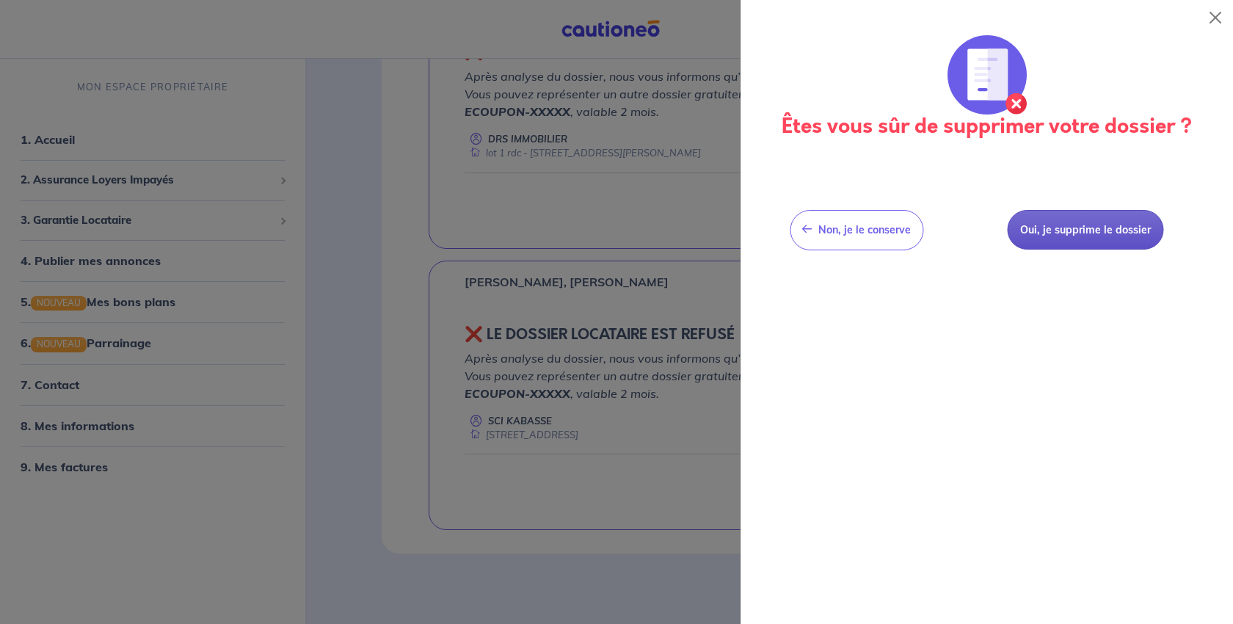
click at [1094, 250] on button "Oui, je supprime le dossier" at bounding box center [1085, 230] width 156 height 40
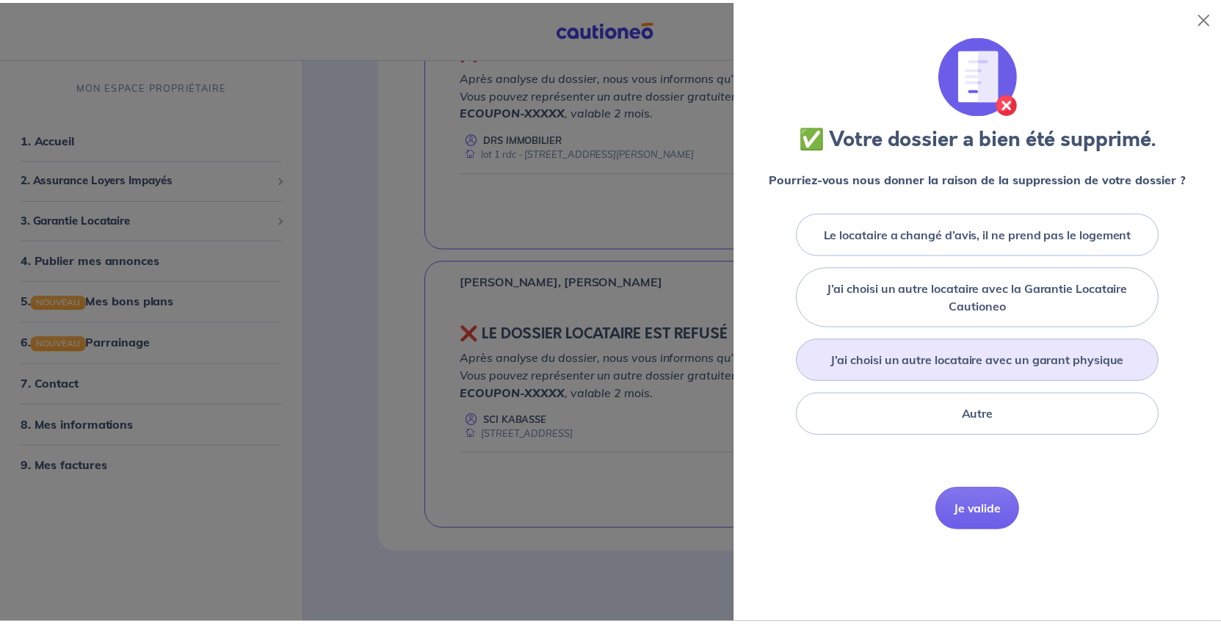
scroll to position [220, 0]
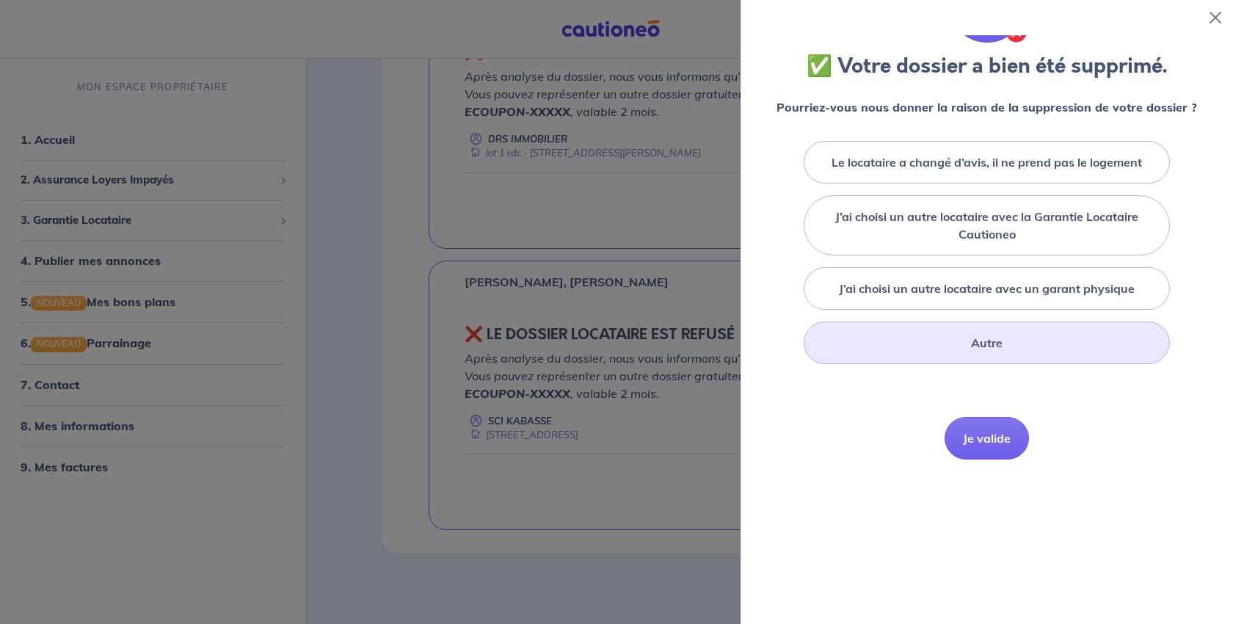
click at [991, 352] on label "Autre" at bounding box center [987, 343] width 32 height 18
click at [0, 0] on input "Autre" at bounding box center [0, 0] width 0 height 0
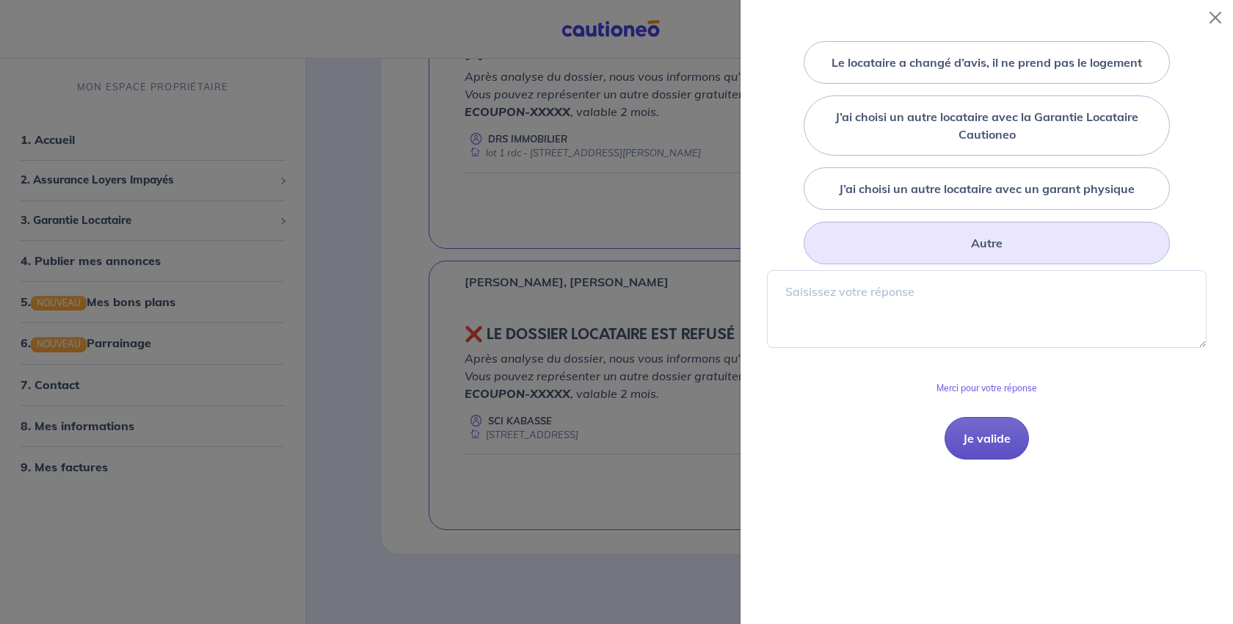
click at [997, 460] on button "Je valide" at bounding box center [987, 438] width 84 height 43
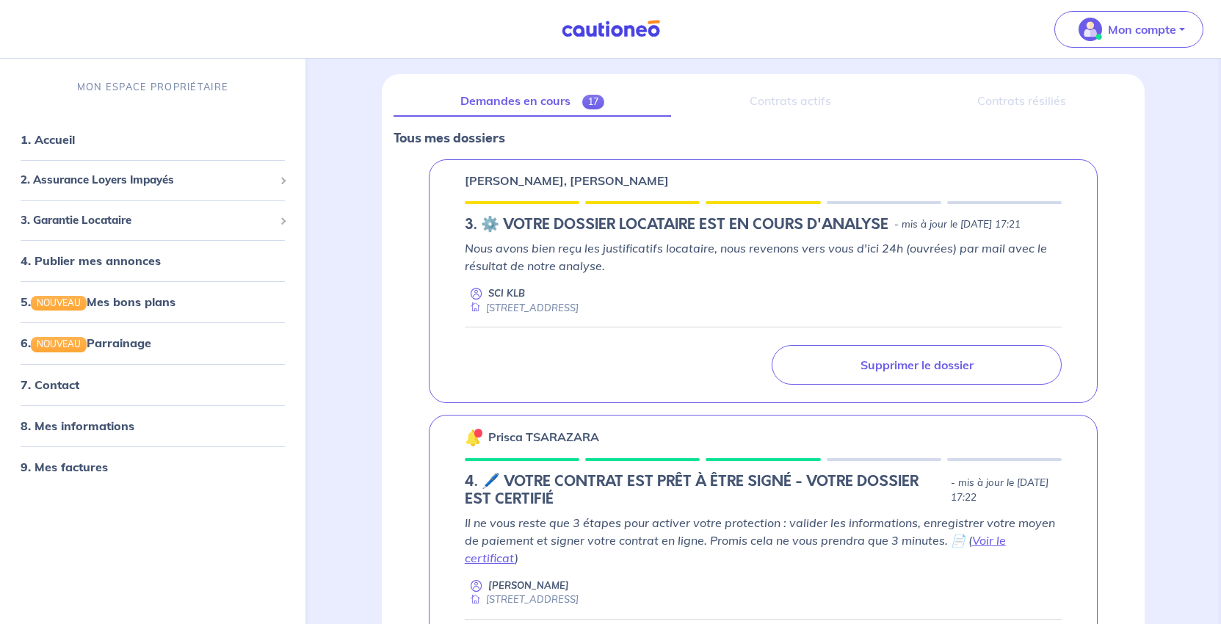
scroll to position [0, 0]
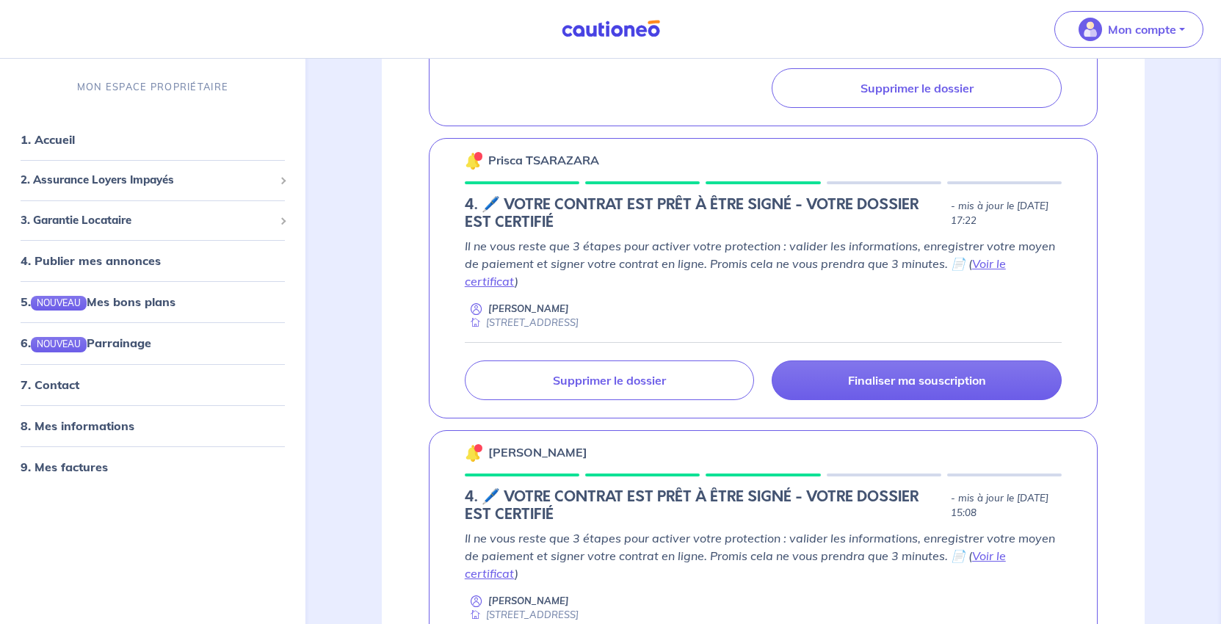
scroll to position [587, 0]
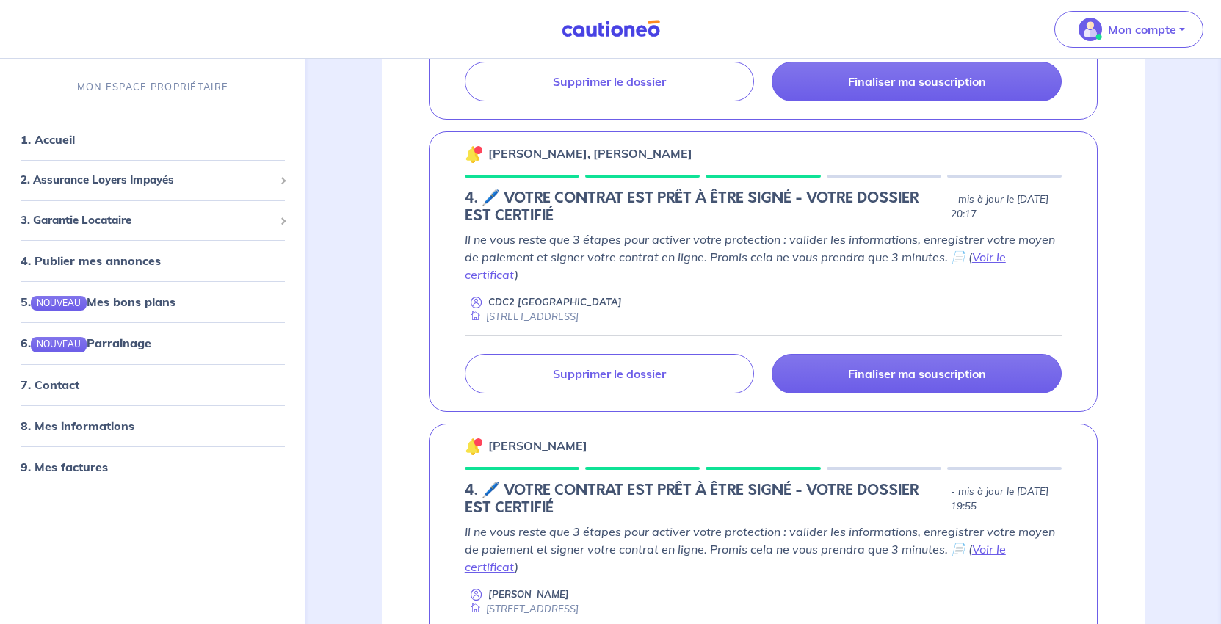
scroll to position [1688, 0]
